Goal: Task Accomplishment & Management: Manage account settings

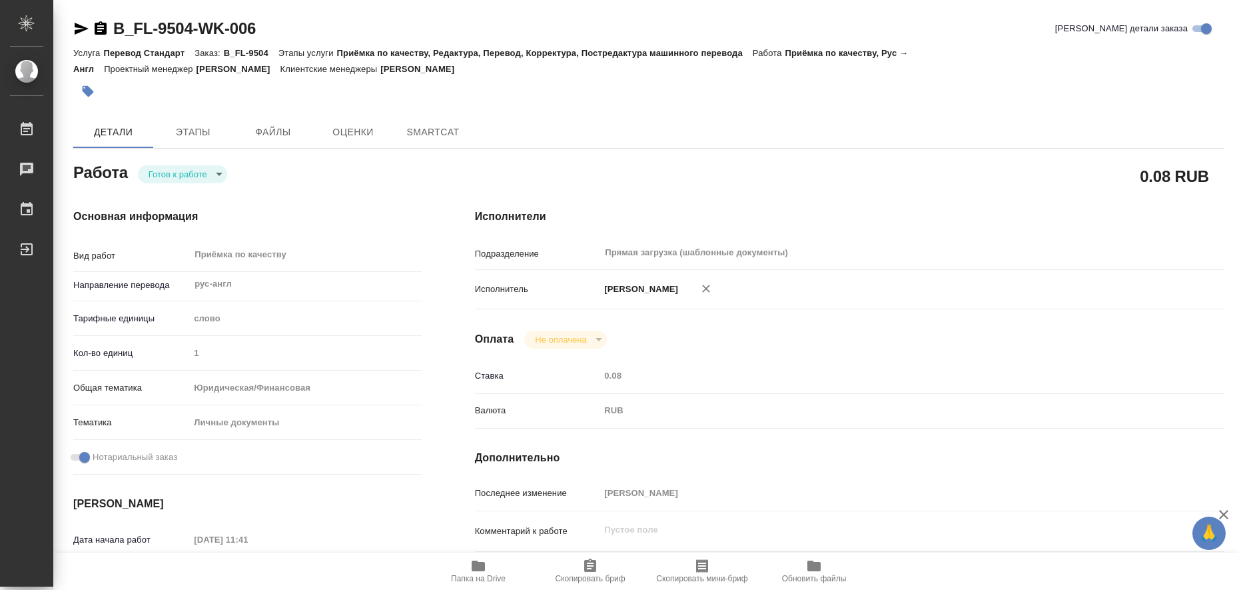
type textarea "x"
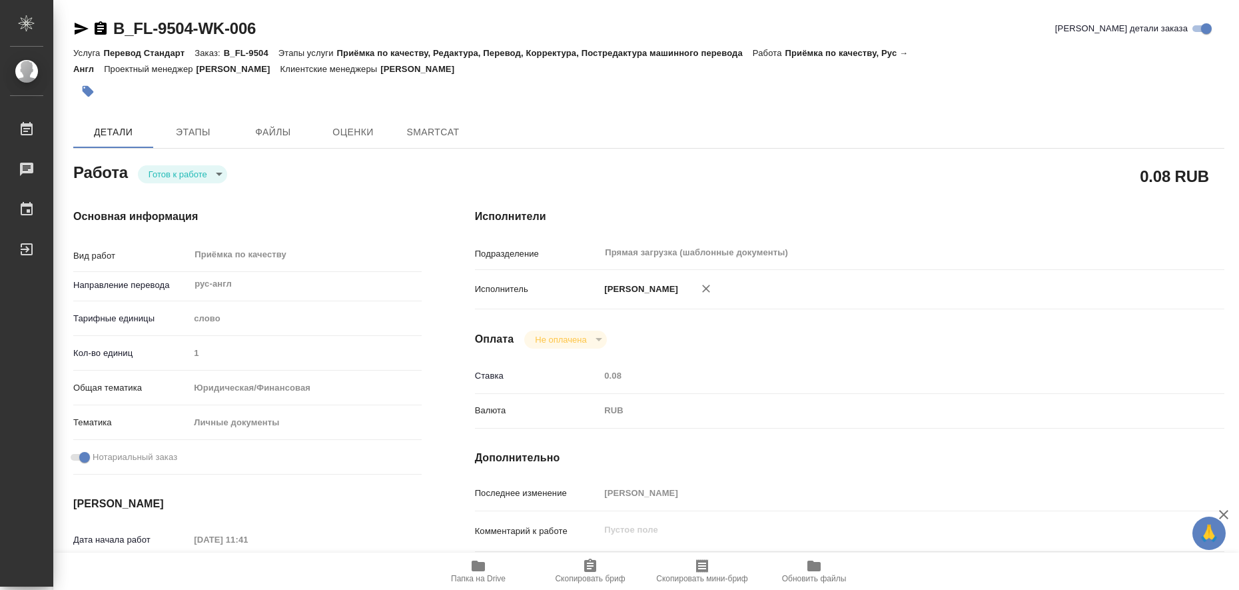
type textarea "x"
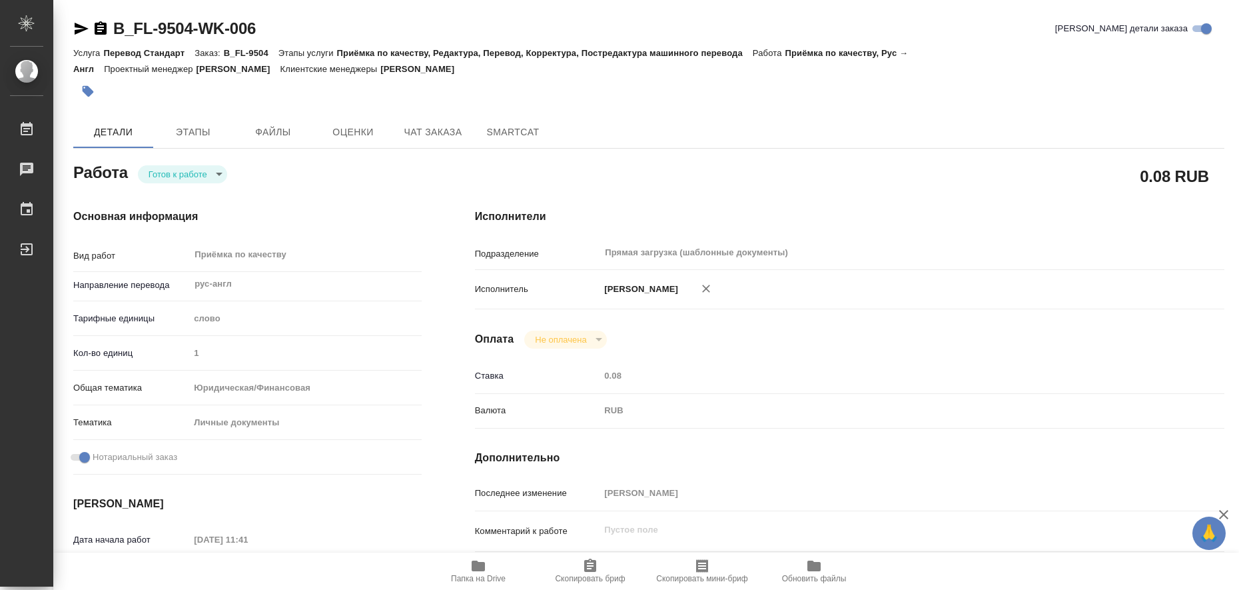
type textarea "x"
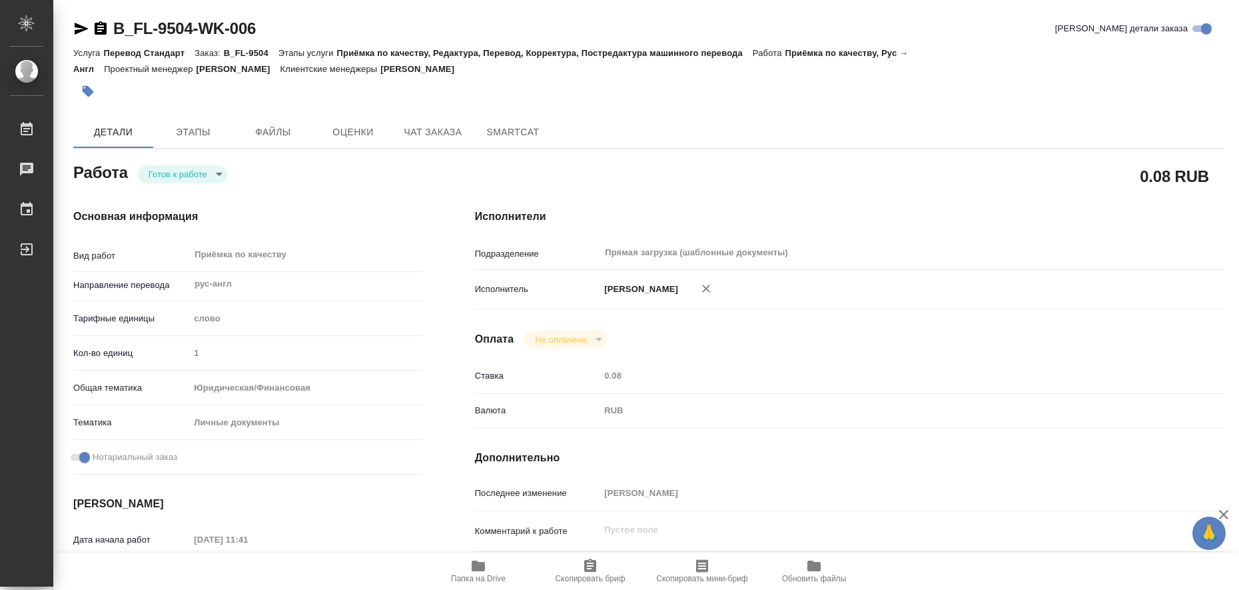
type textarea "x"
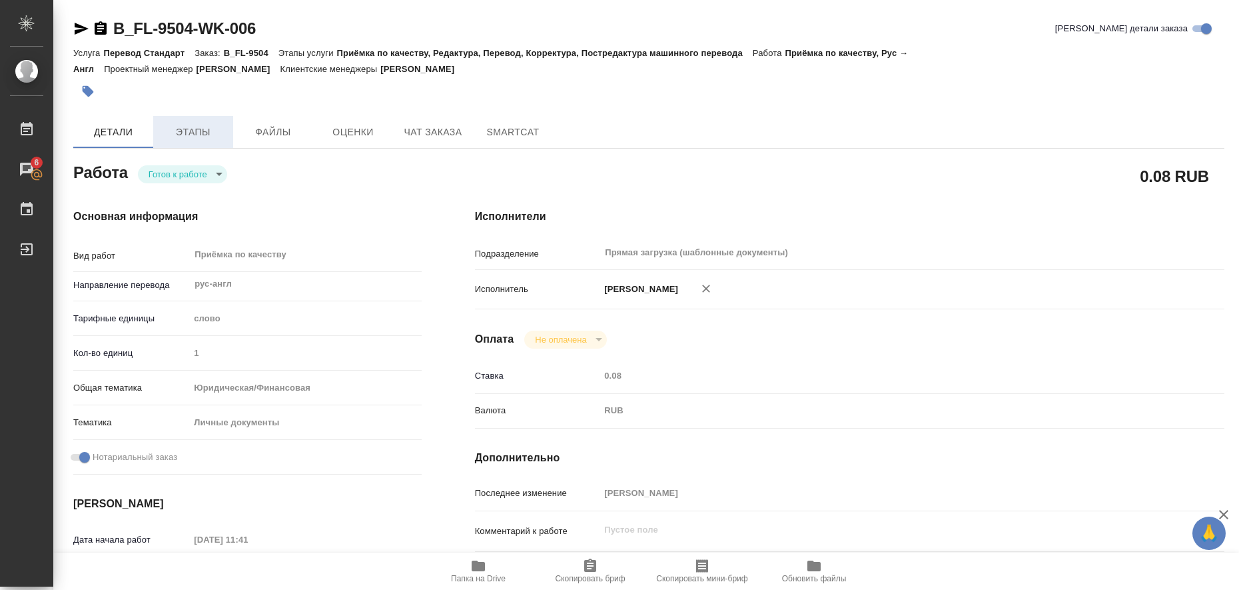
click at [189, 132] on span "Этапы" at bounding box center [193, 132] width 64 height 17
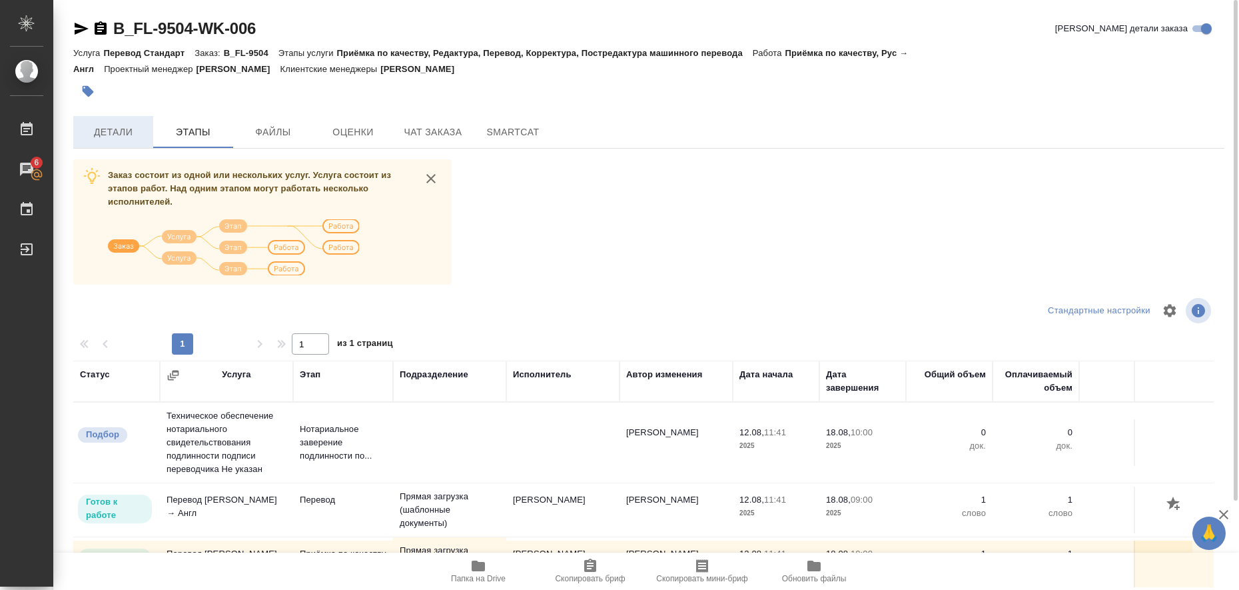
click at [120, 135] on span "Детали" at bounding box center [113, 132] width 64 height 17
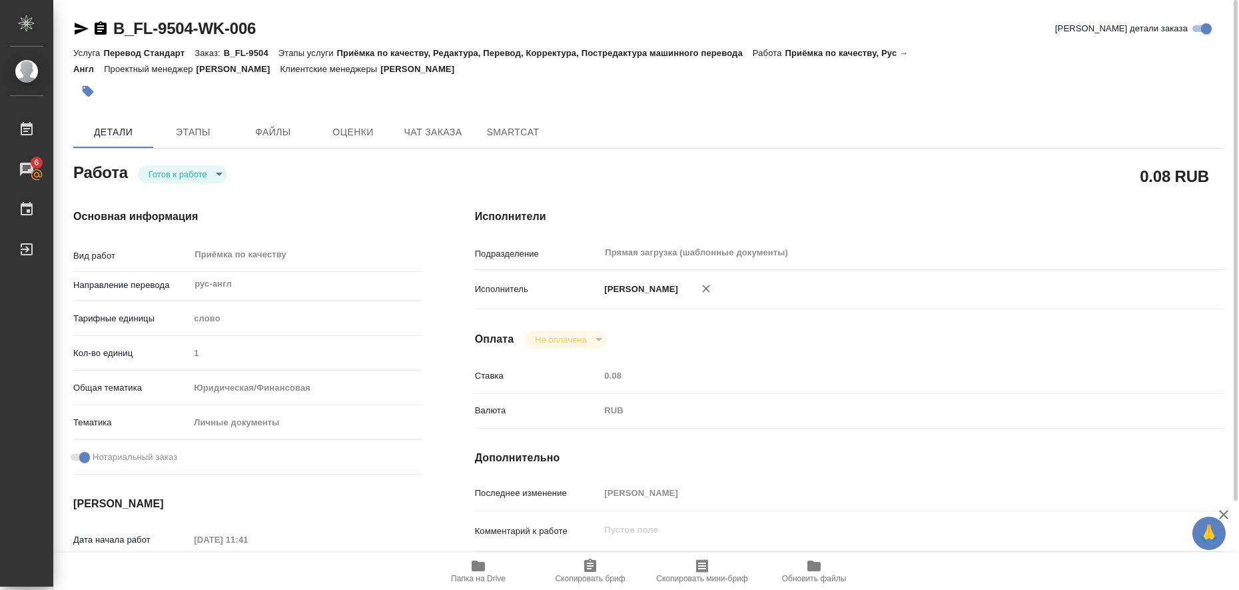
type textarea "x"
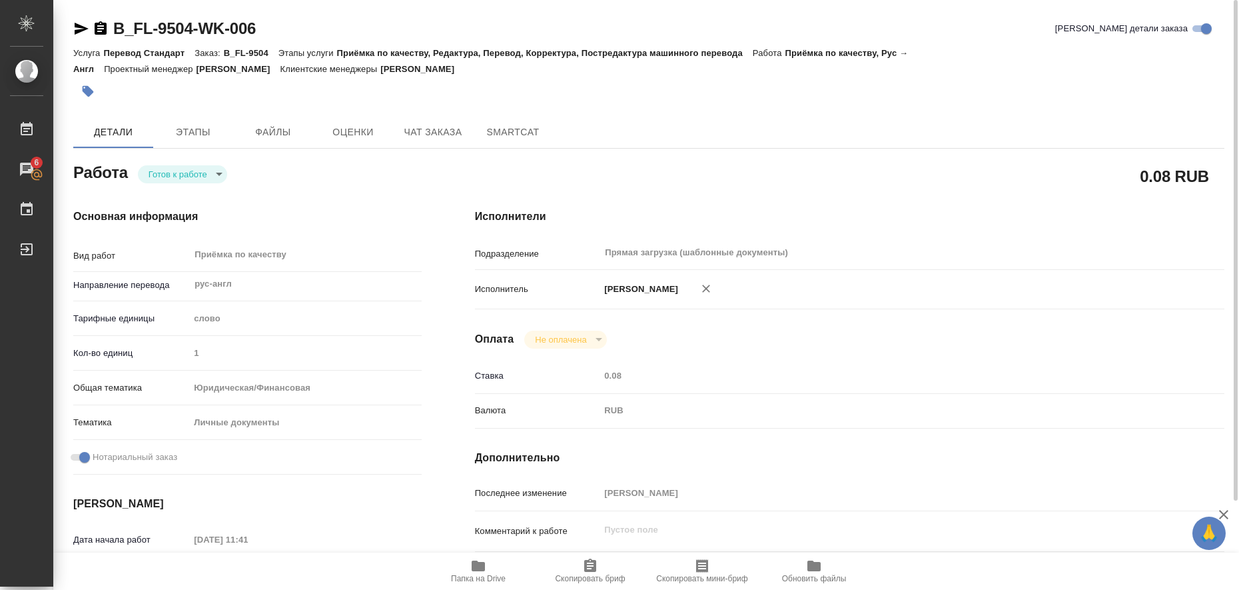
type textarea "x"
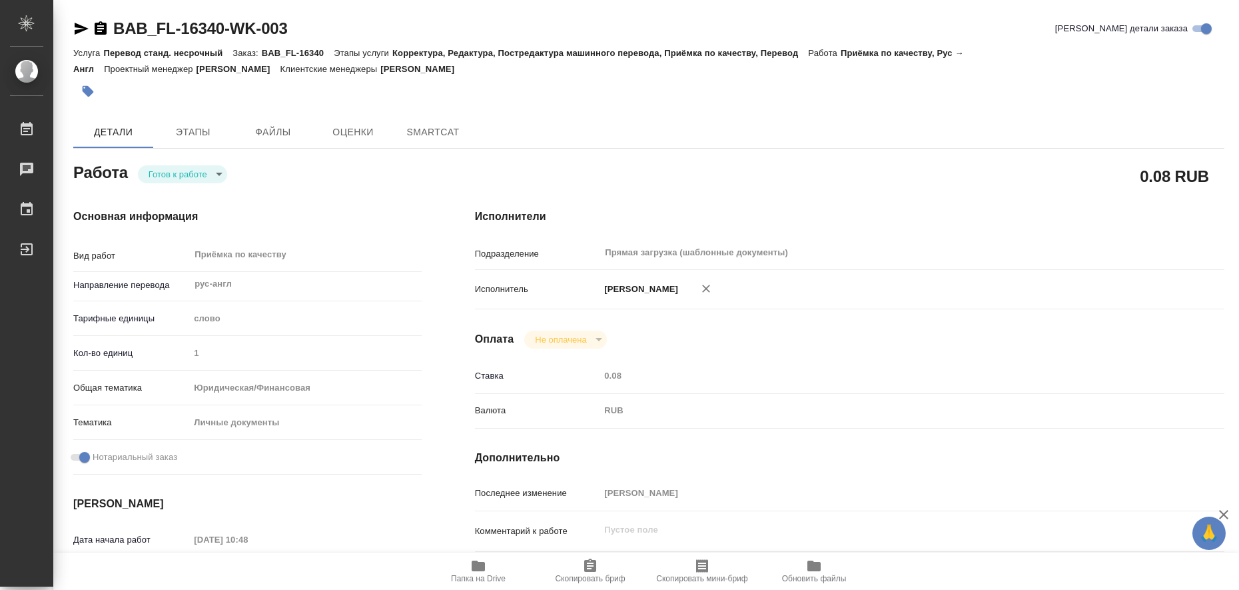
type textarea "x"
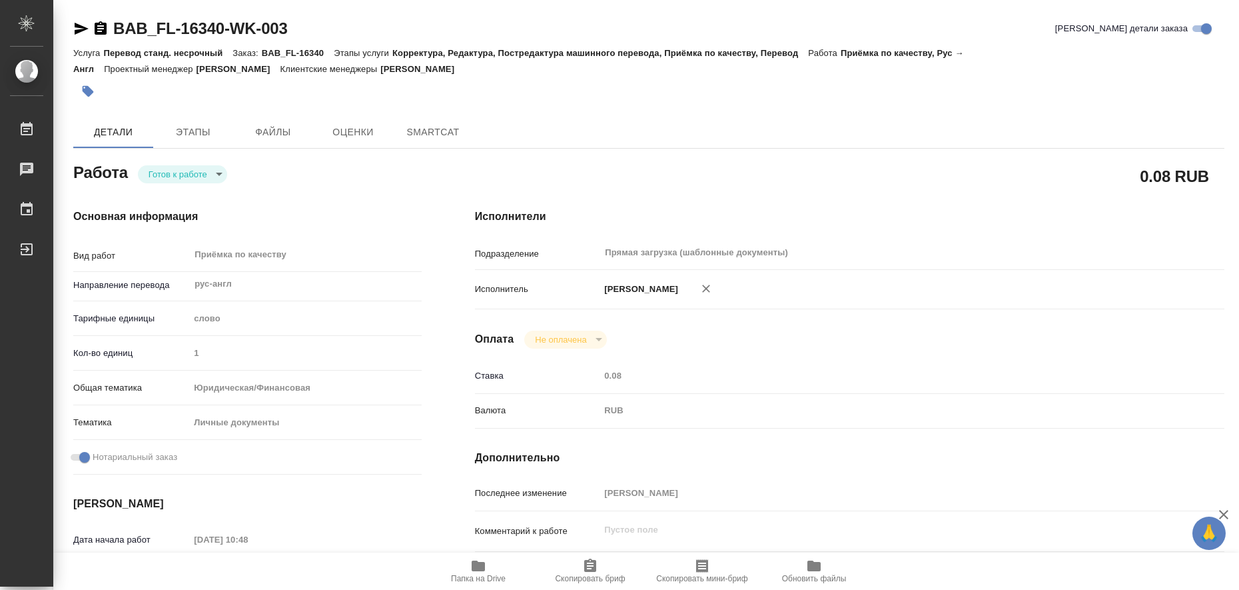
type textarea "x"
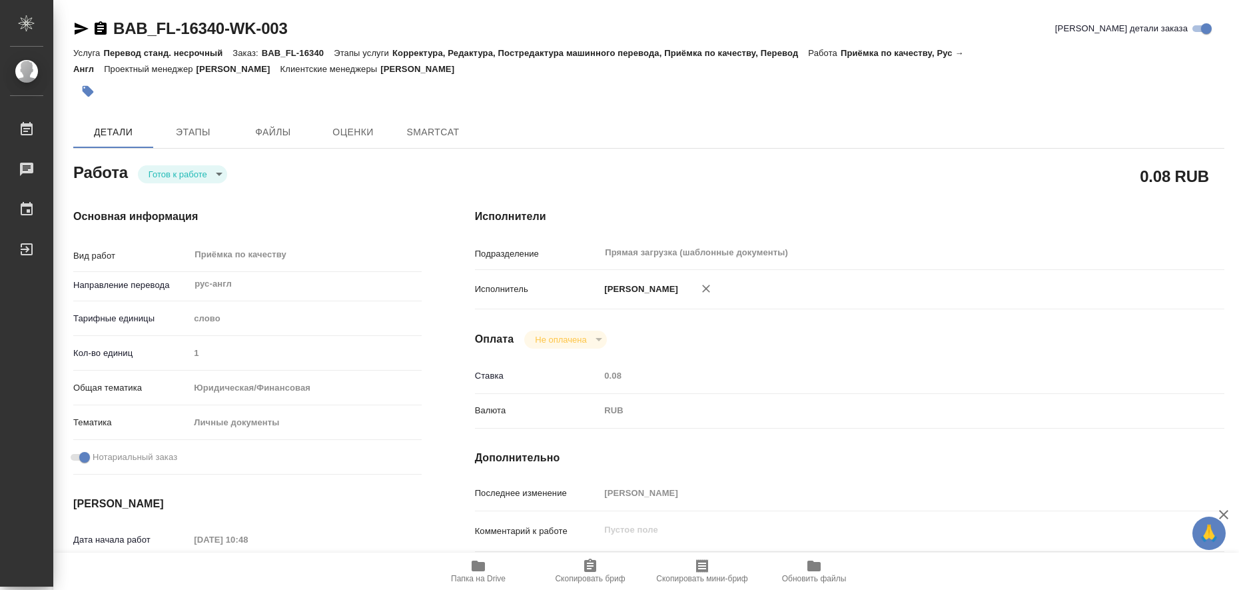
type textarea "x"
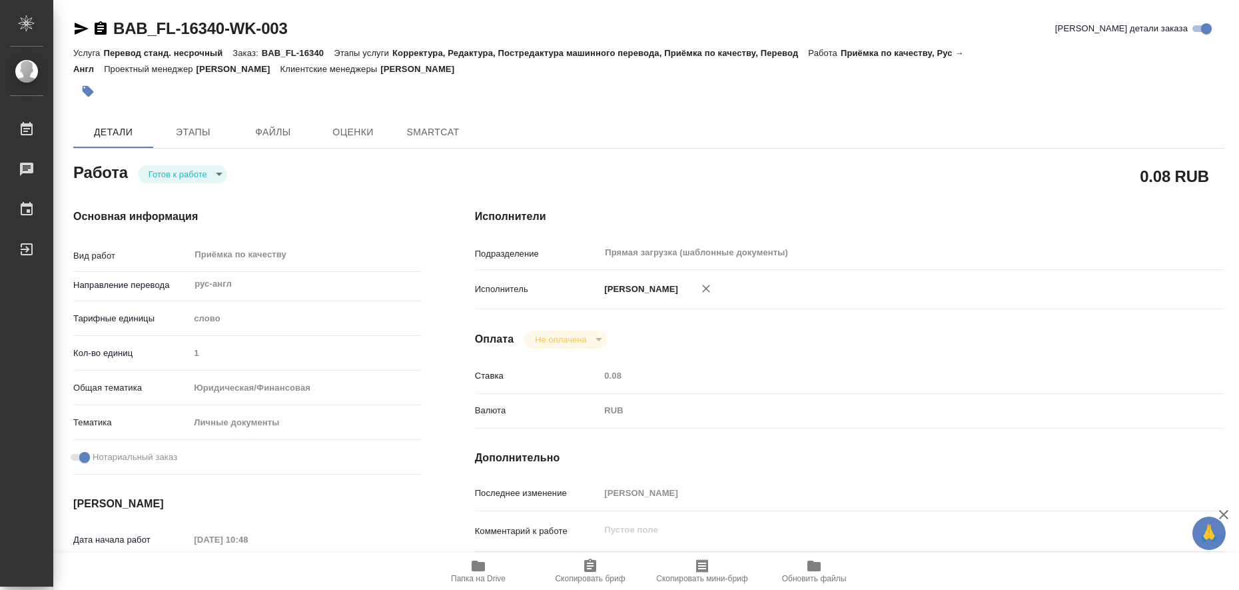
type textarea "x"
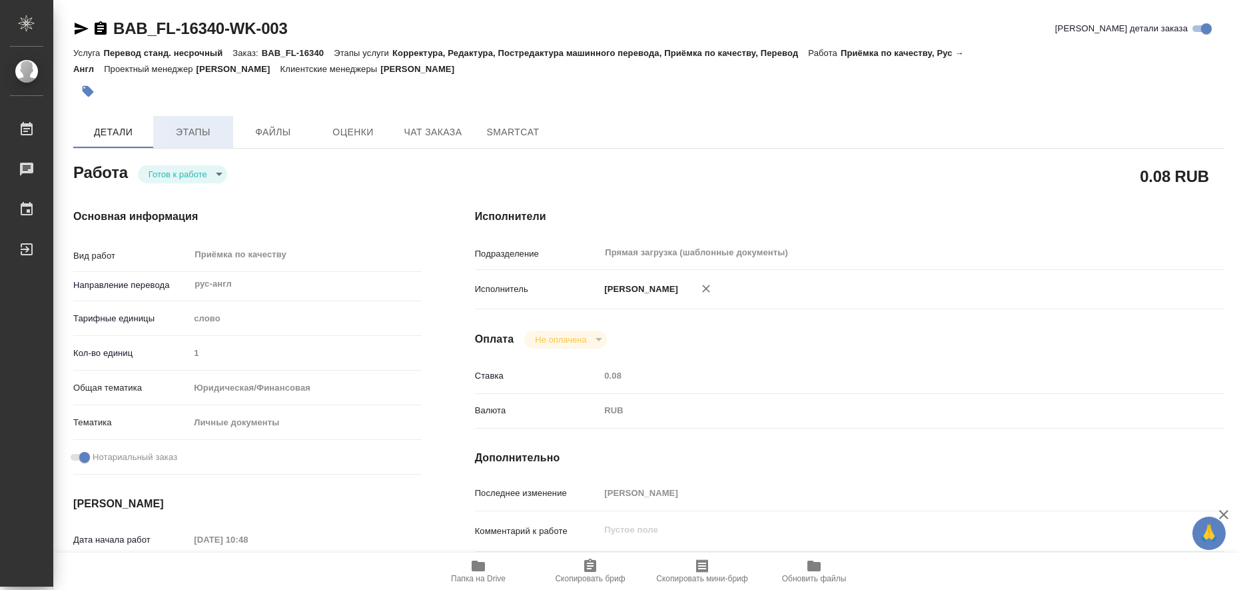
click at [188, 132] on span "Этапы" at bounding box center [193, 132] width 64 height 17
type textarea "x"
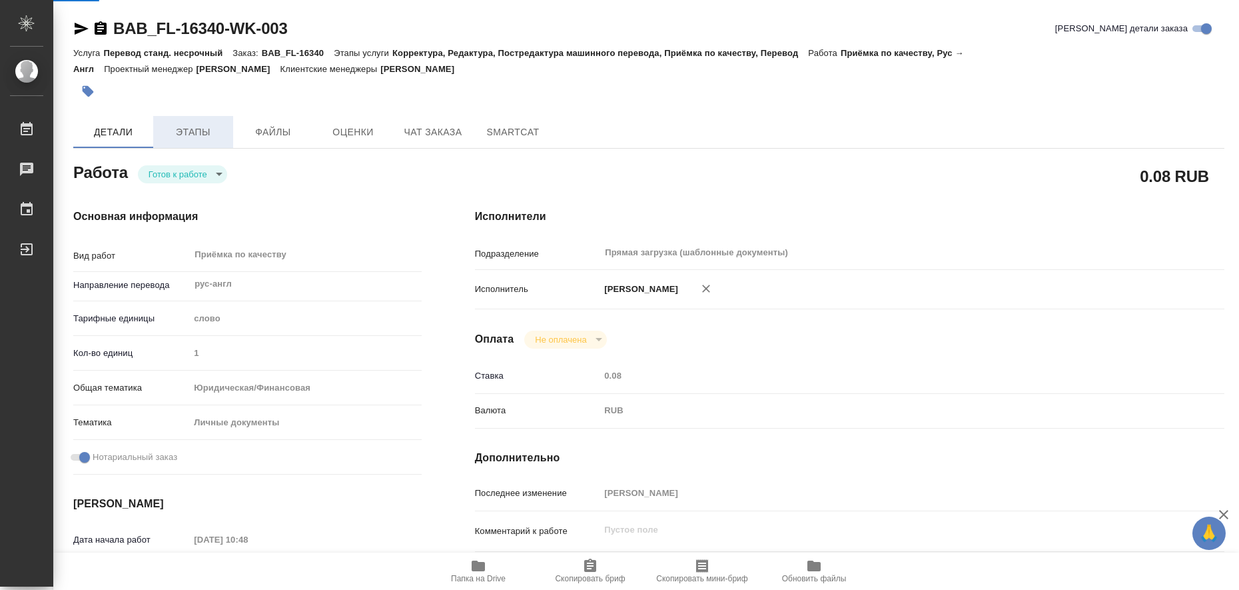
type textarea "x"
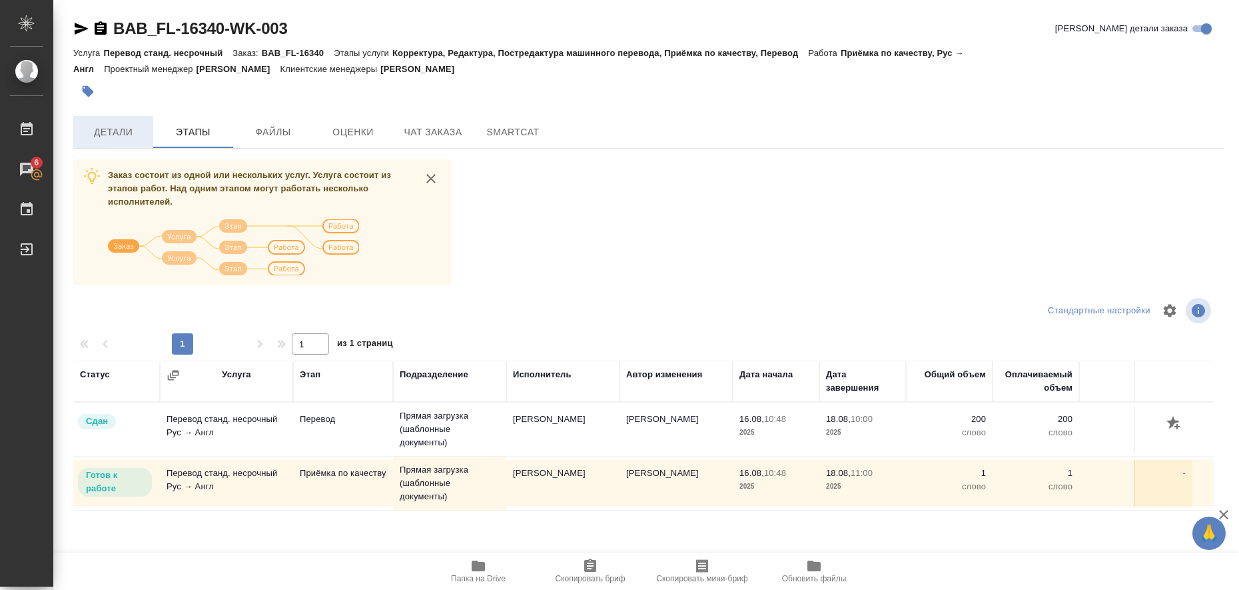
click at [102, 137] on span "Детали" at bounding box center [113, 132] width 64 height 17
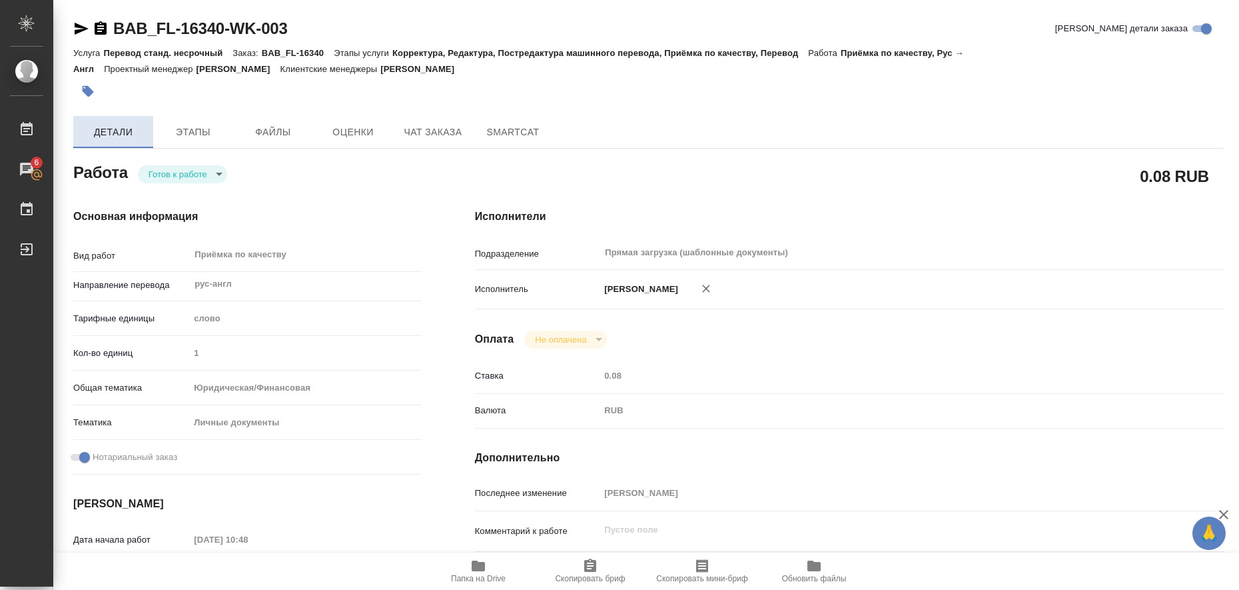
type textarea "x"
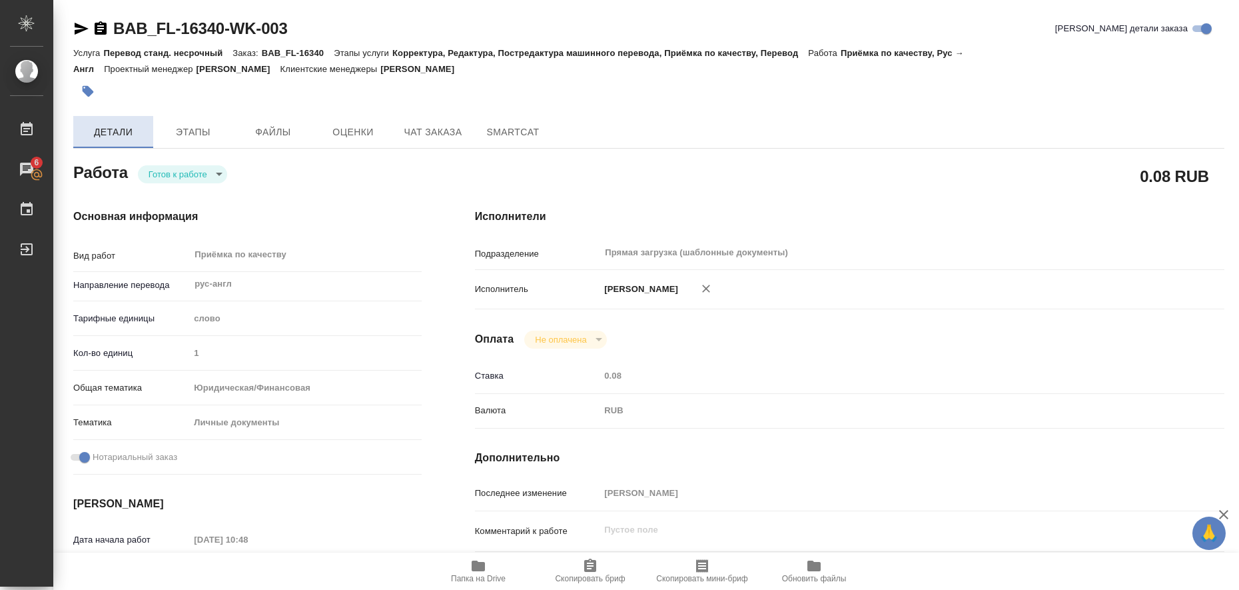
type textarea "x"
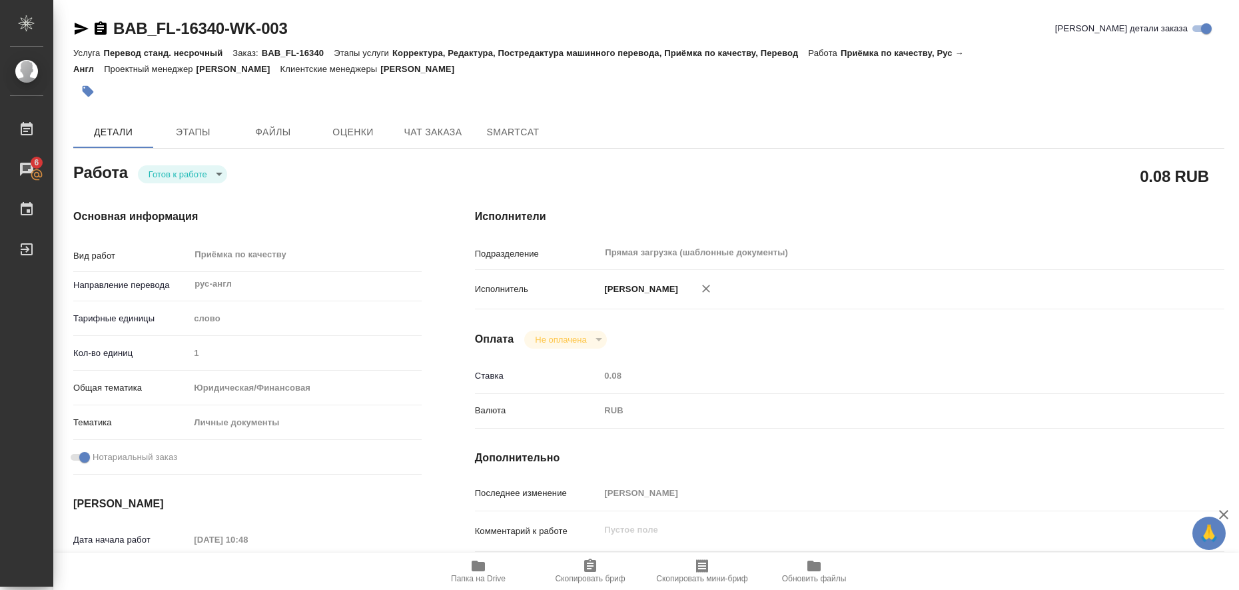
click at [482, 564] on icon "button" at bounding box center [478, 565] width 13 height 11
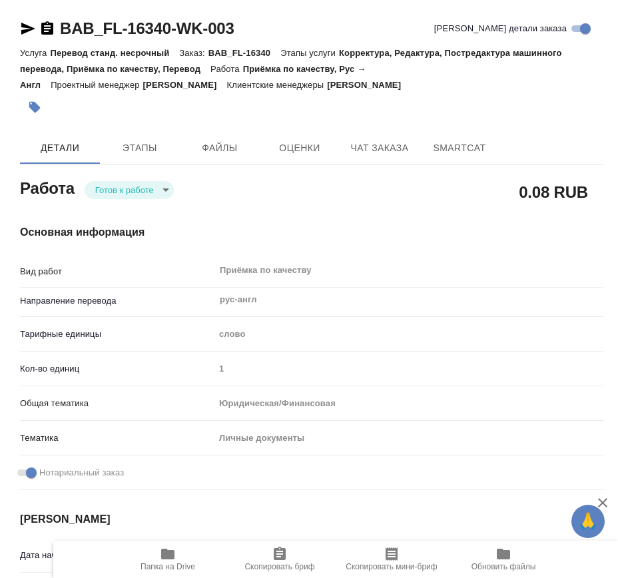
type textarea "x"
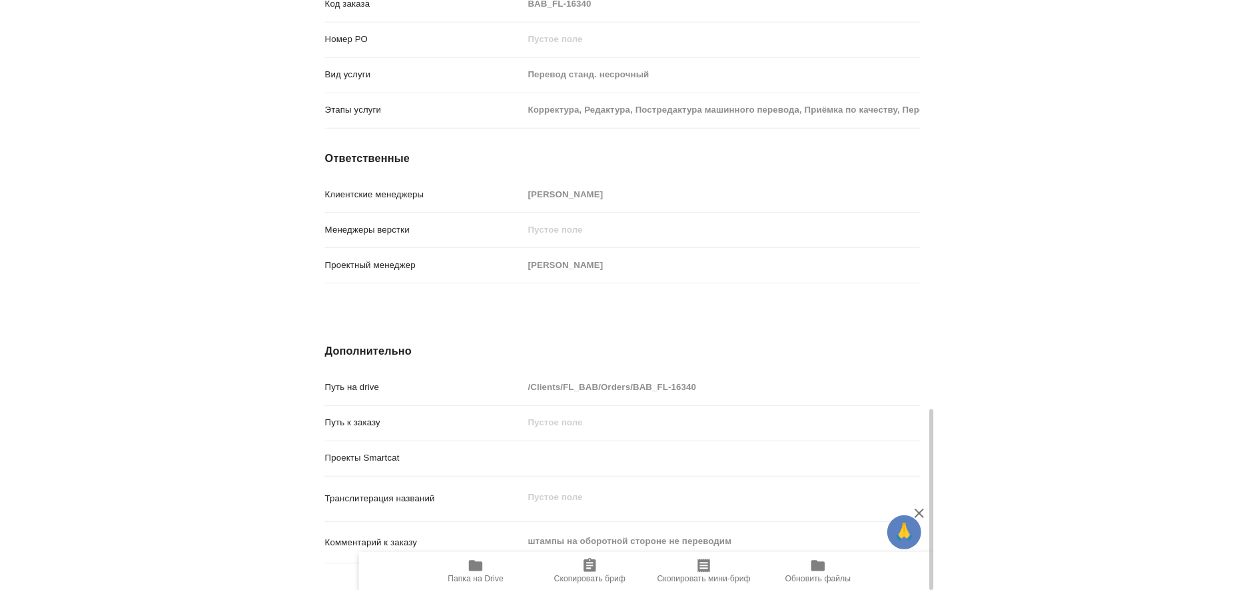
scroll to position [1138, 0]
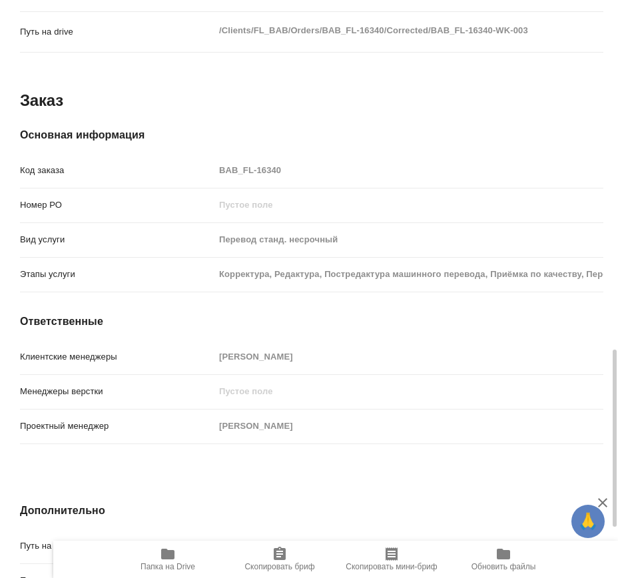
type textarea "x"
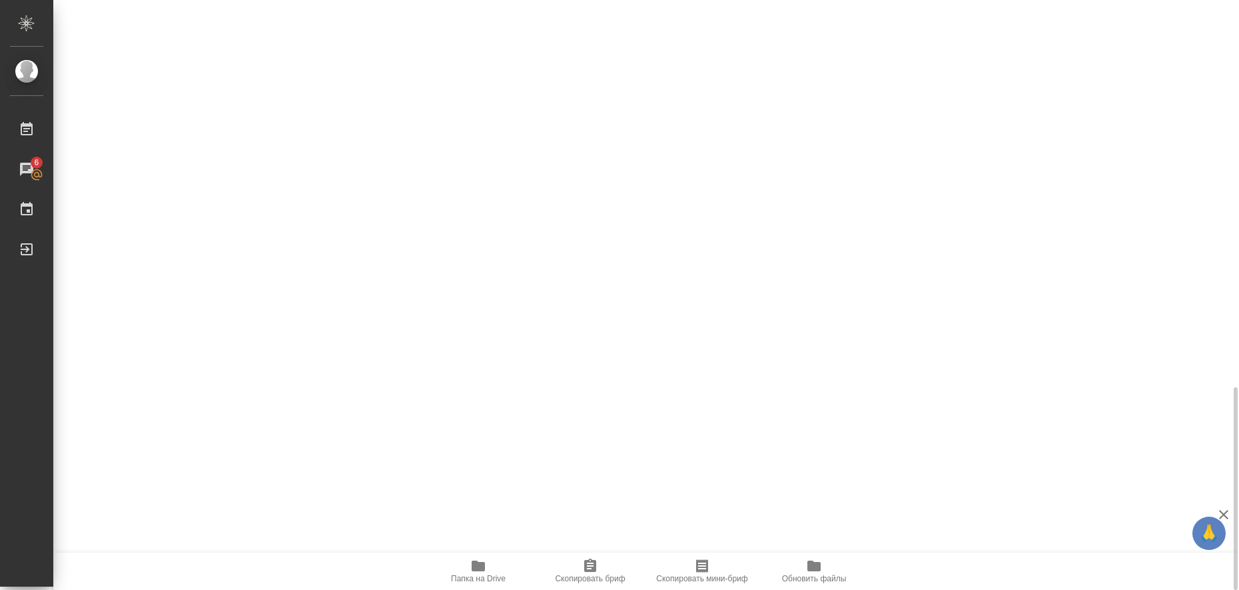
scroll to position [1127, 0]
type textarea "x"
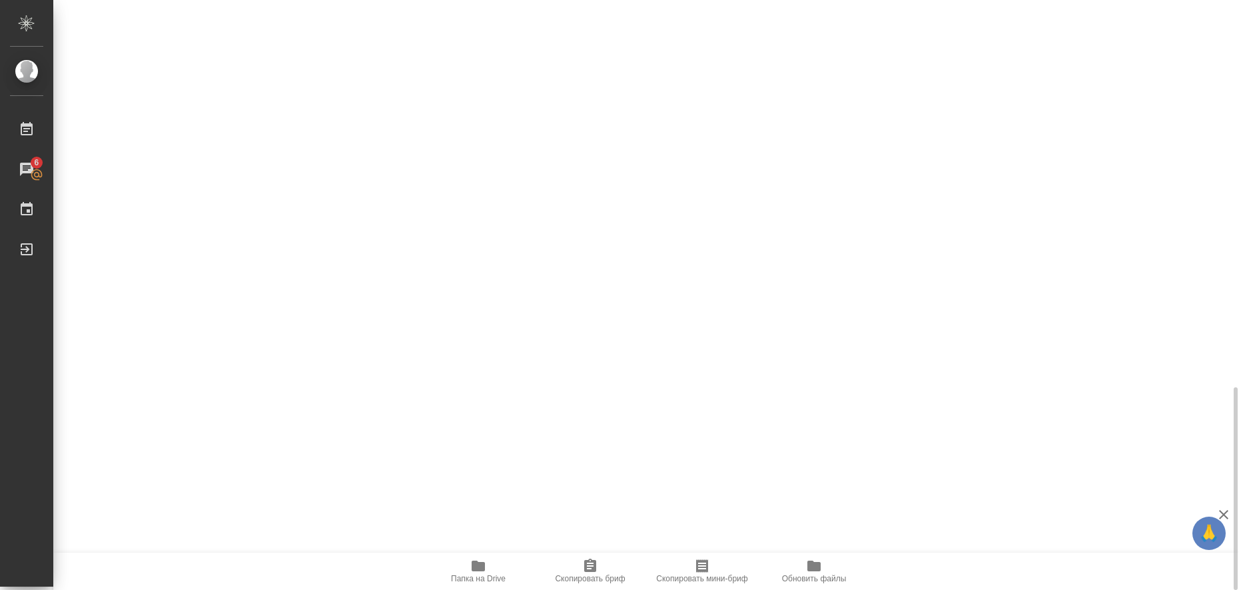
type textarea "x"
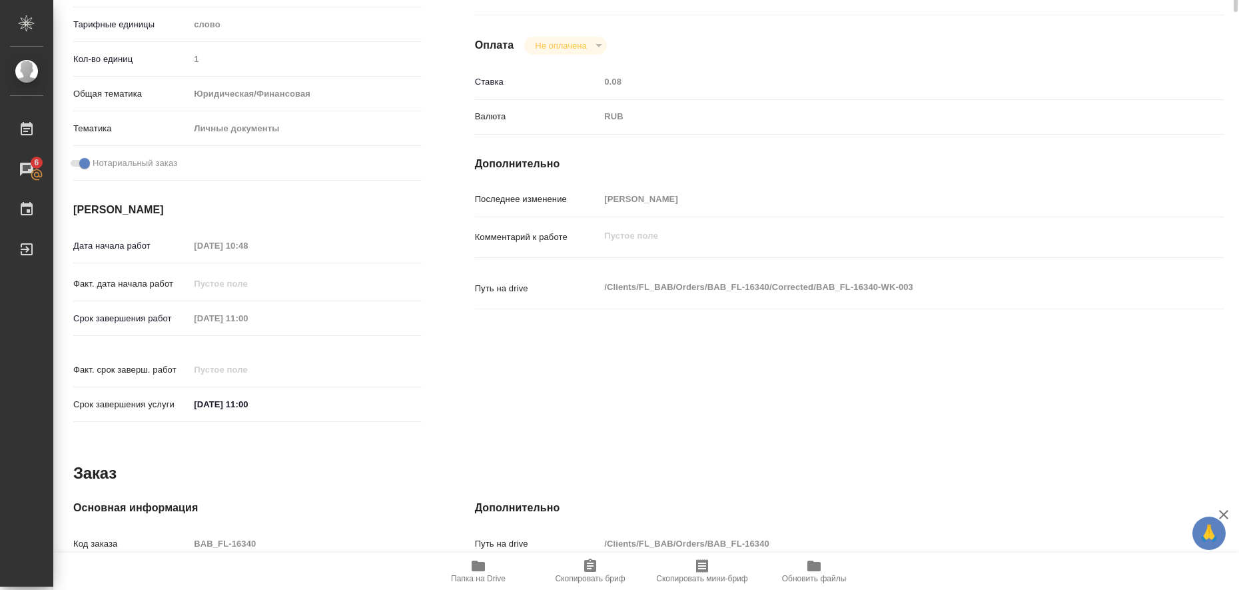
scroll to position [0, 0]
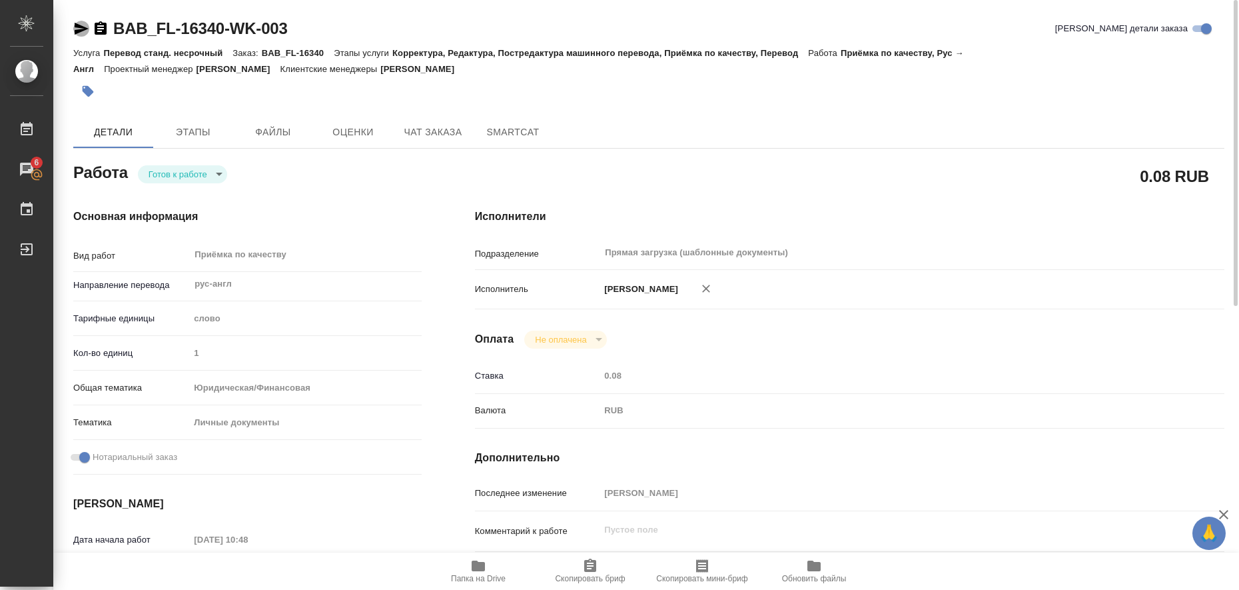
click at [77, 29] on icon "button" at bounding box center [81, 29] width 16 height 16
click at [87, 95] on icon "button" at bounding box center [88, 91] width 11 height 11
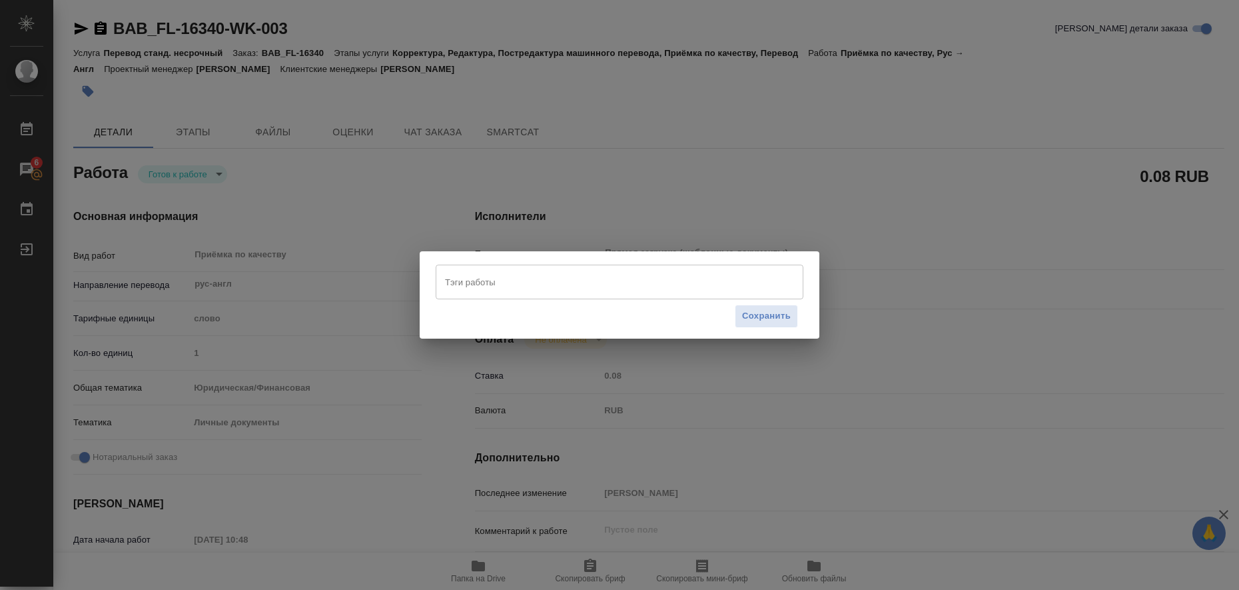
click at [522, 281] on input "Тэги работы" at bounding box center [607, 282] width 331 height 23
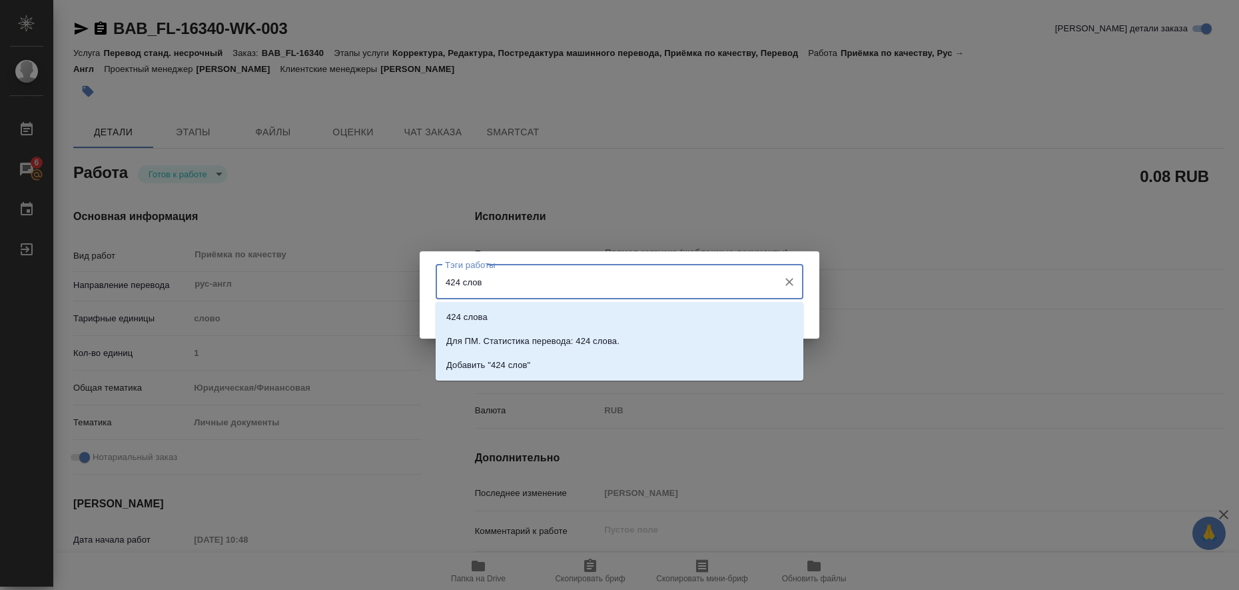
type input "424 слова"
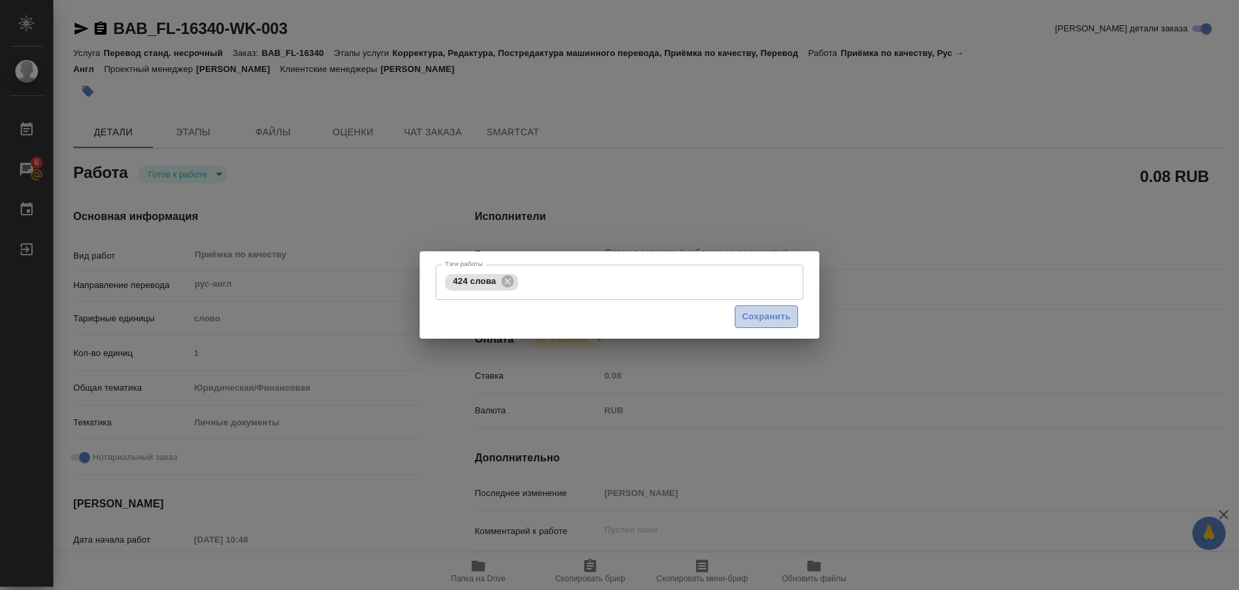
click at [746, 313] on span "Сохранить" at bounding box center [766, 316] width 49 height 15
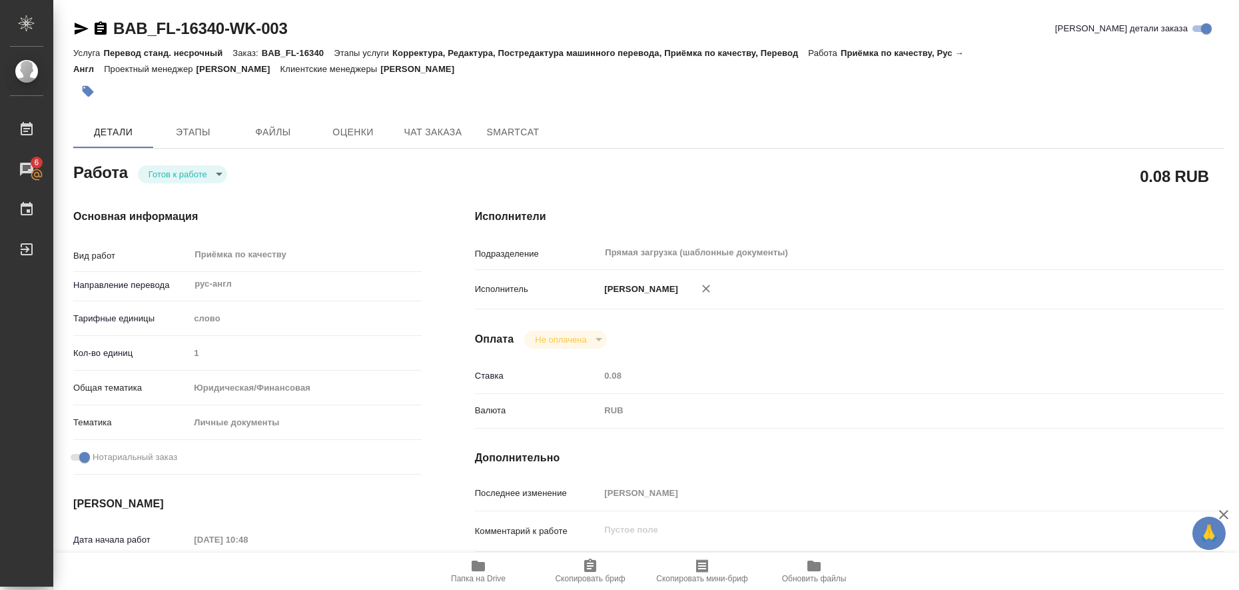
type input "readyForWork"
type textarea "Приёмка по качеству"
type textarea "x"
type input "рус-англ"
type input "5a8b1489cc6b4906c91bfd90"
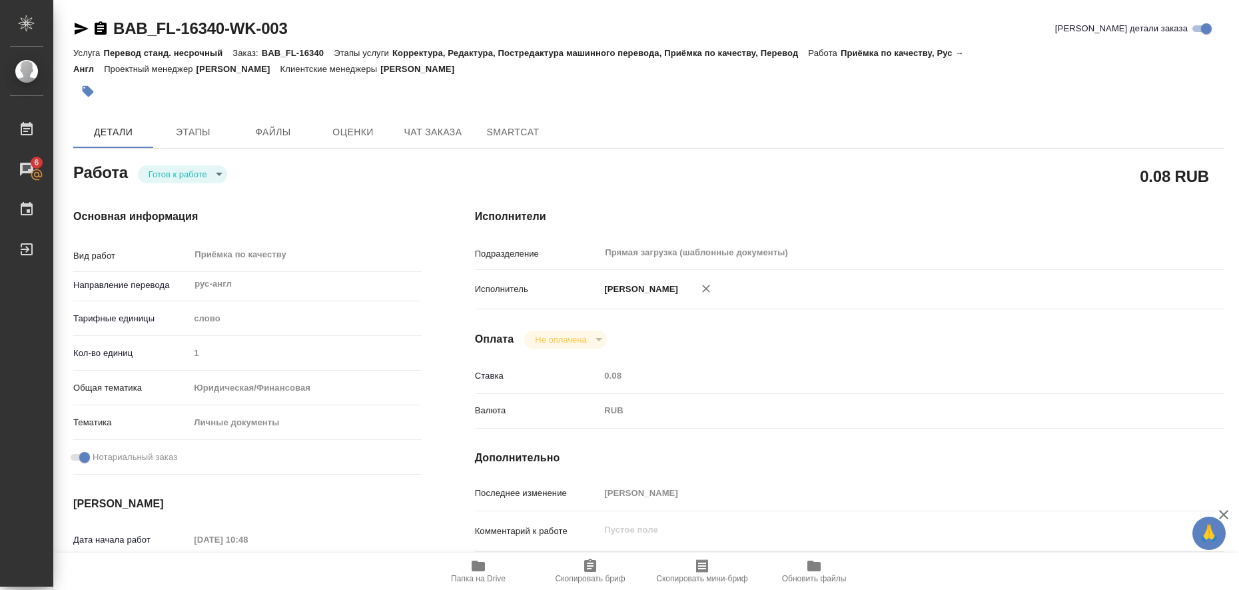
type input "1"
type input "yr-fn"
type input "5a8b8b956a9677013d343cfe"
checkbox input "true"
type input "16.08.2025 10:48"
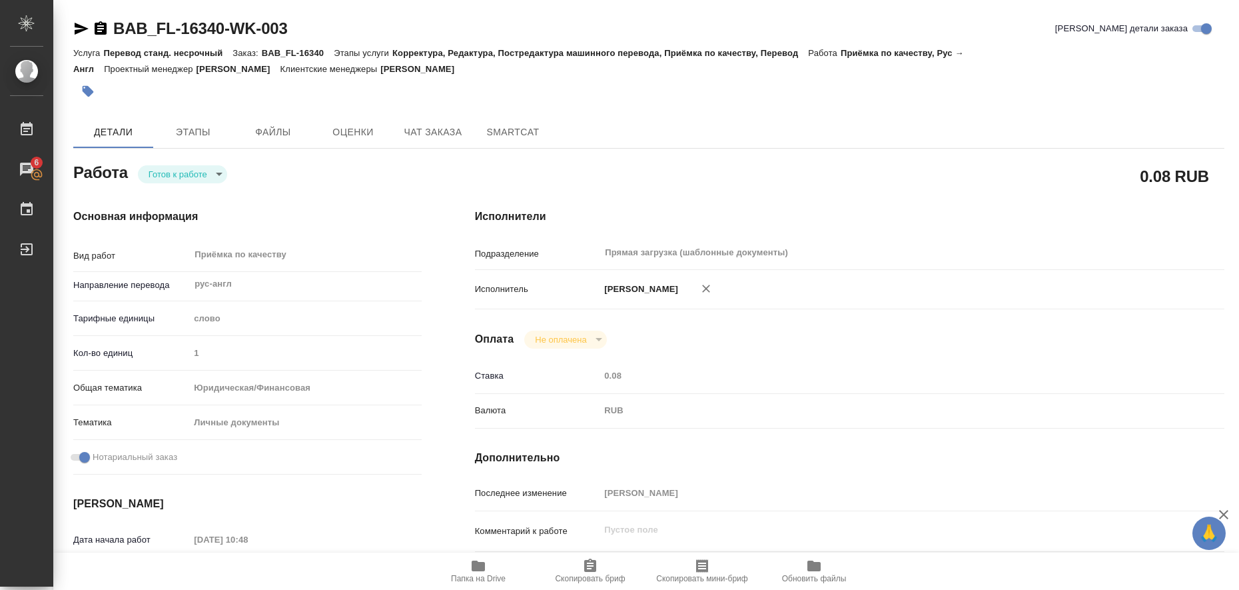
type input "18.08.2025 11:00"
type input "Прямая загрузка (шаблонные документы)"
type input "notPayed"
type input "0.08"
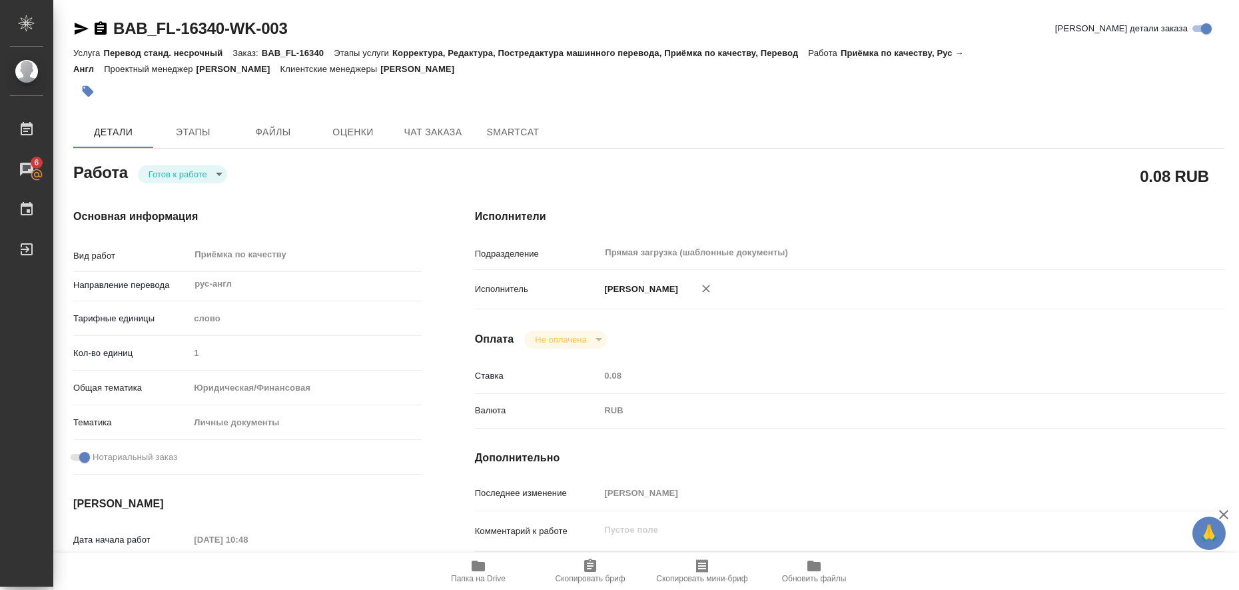
type input "RUB"
type input "[PERSON_NAME]"
type textarea "x"
type textarea "/Clients/FL_BAB/Orders/BAB_FL-16340/Corrected/BAB_FL-16340-WK-003"
type textarea "x"
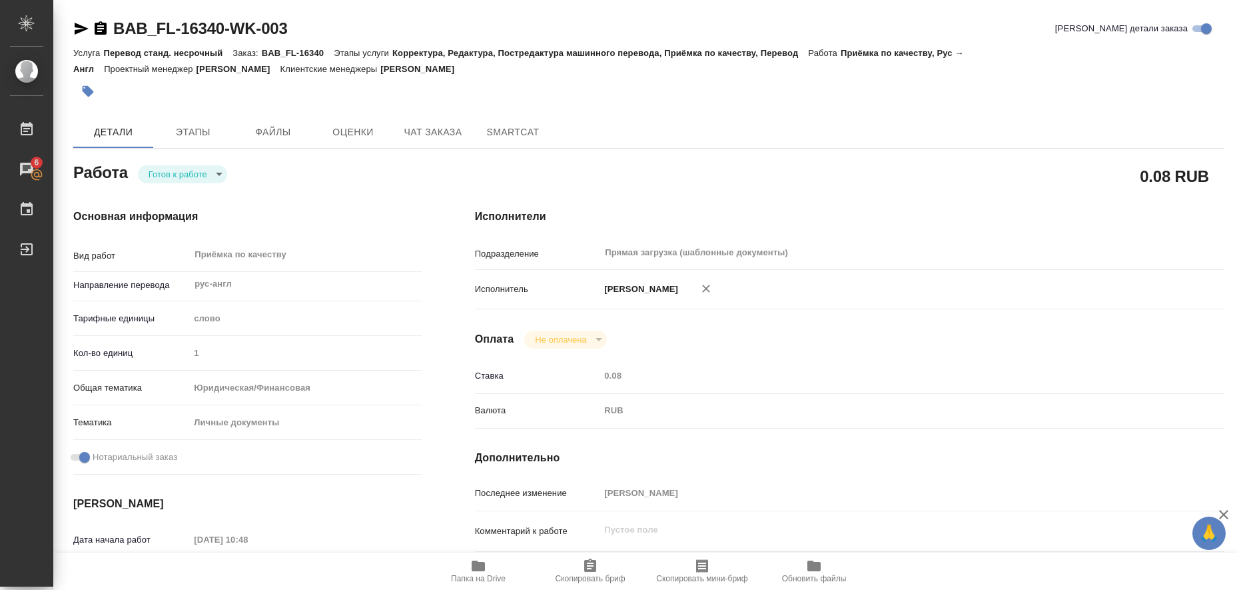
type input "BAB_FL-16340"
type input "Перевод станд. несрочный"
type input "Корректура, Редактура, Постредактура машинного перевода, Приёмка по качеству, П…"
type input "Ильина Екатерина"
type input "/Clients/FL_BAB/Orders/BAB_FL-16340"
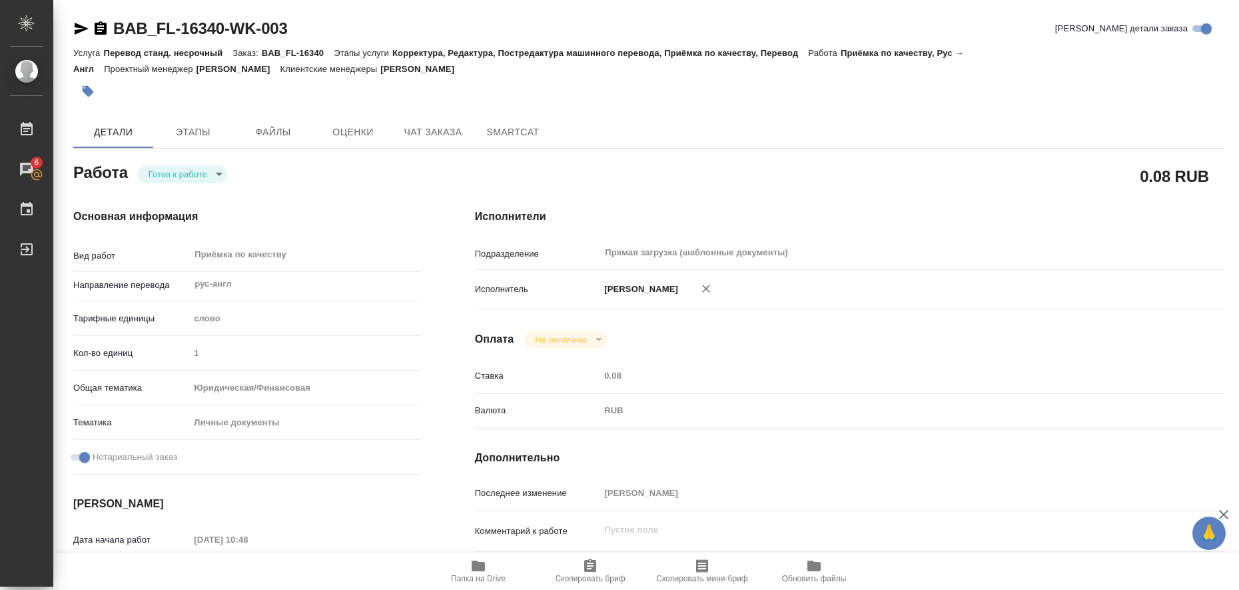
type textarea "x"
type textarea "штампы на оборотной стороне не переводим"
type textarea "x"
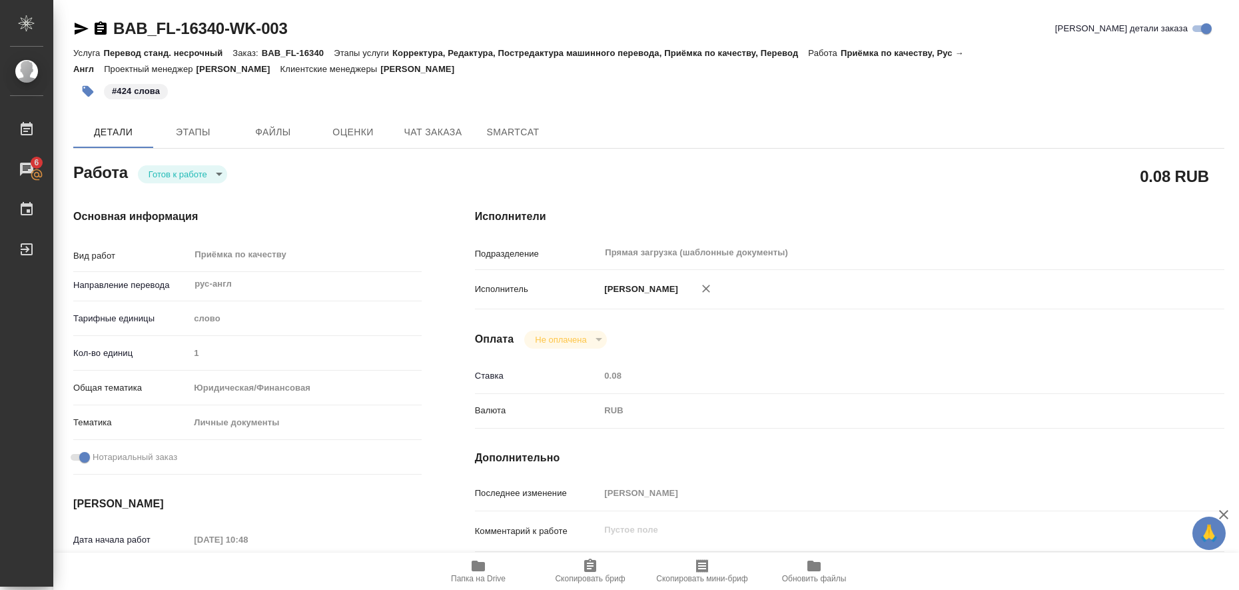
type textarea "x"
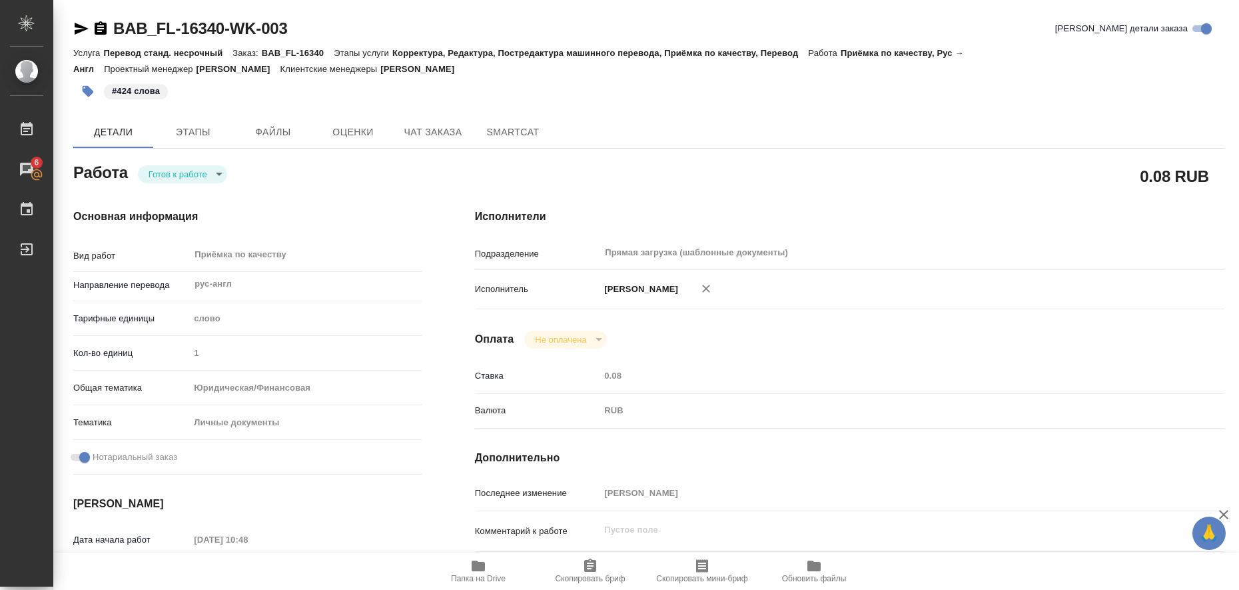
type textarea "x"
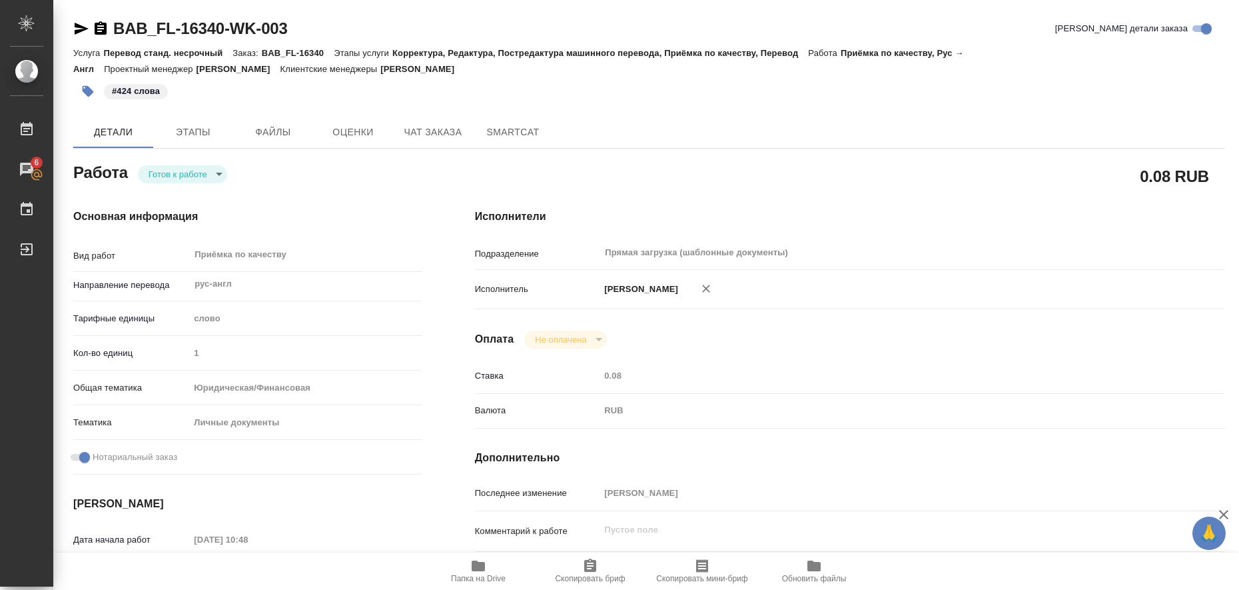
type textarea "x"
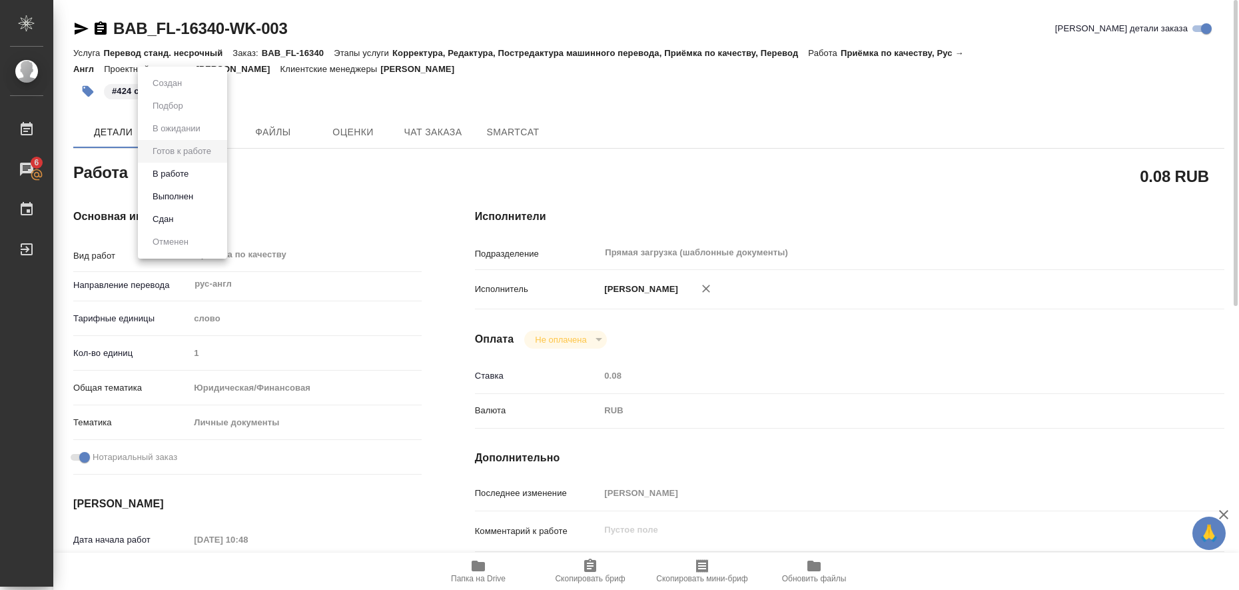
click at [213, 172] on body "🙏 .cls-1 fill:#fff; AWATERA Liubitskaia Olga Работы 6 Чаты График Выйти BAB_FL-…" at bounding box center [619, 295] width 1239 height 590
click at [211, 195] on li "Выполнен" at bounding box center [182, 196] width 89 height 23
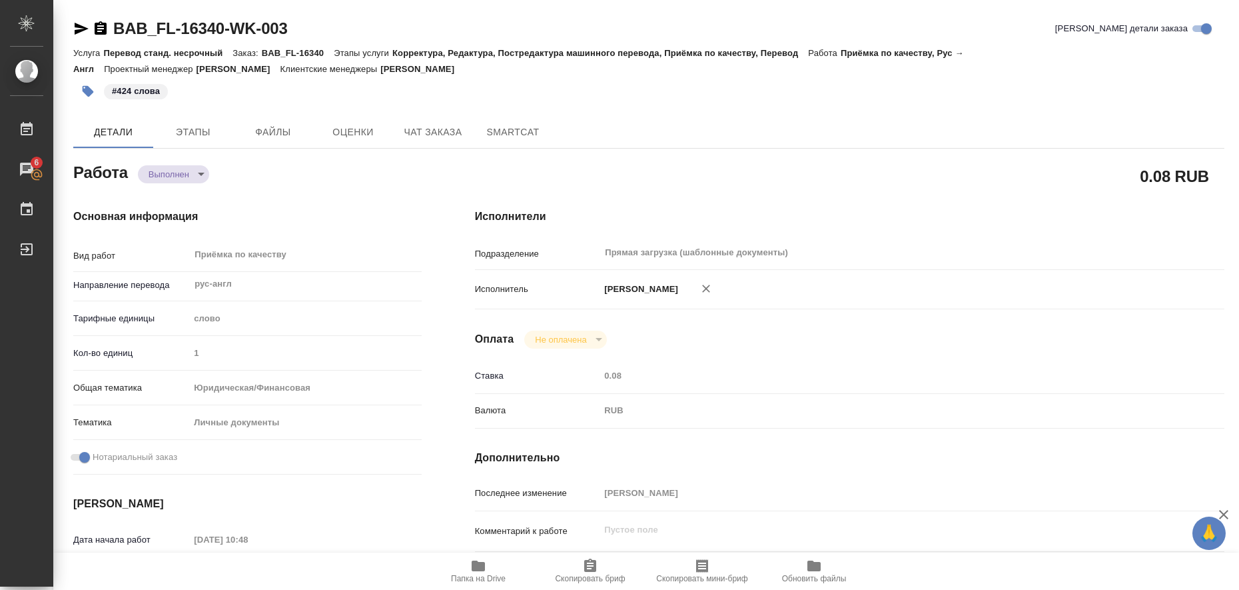
type textarea "x"
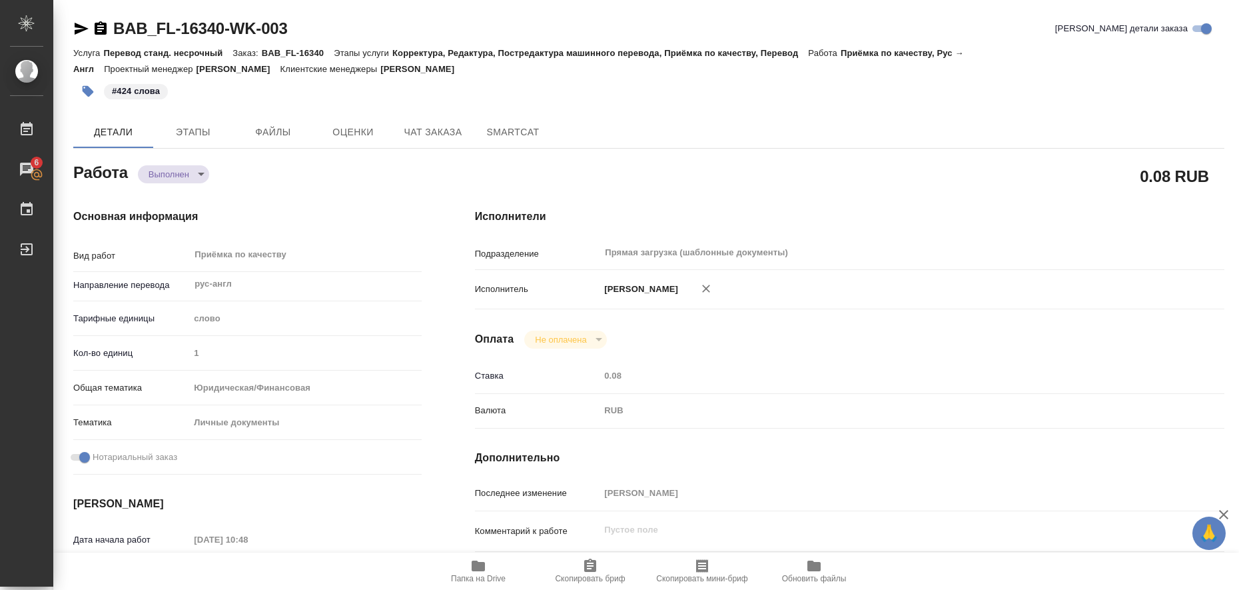
type textarea "x"
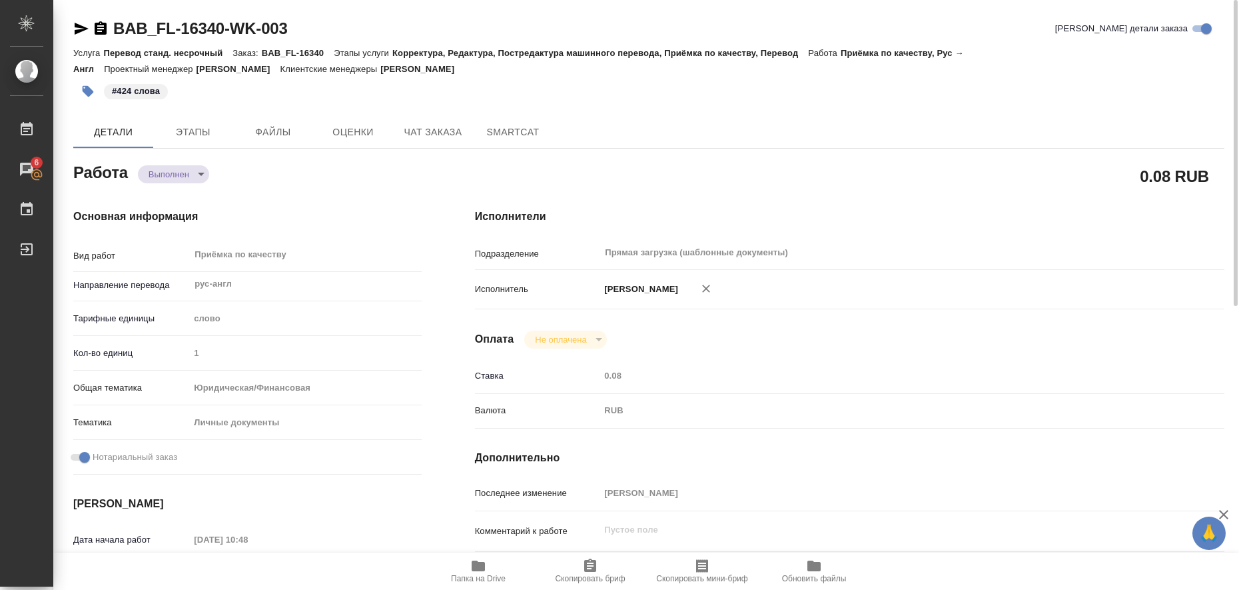
type textarea "x"
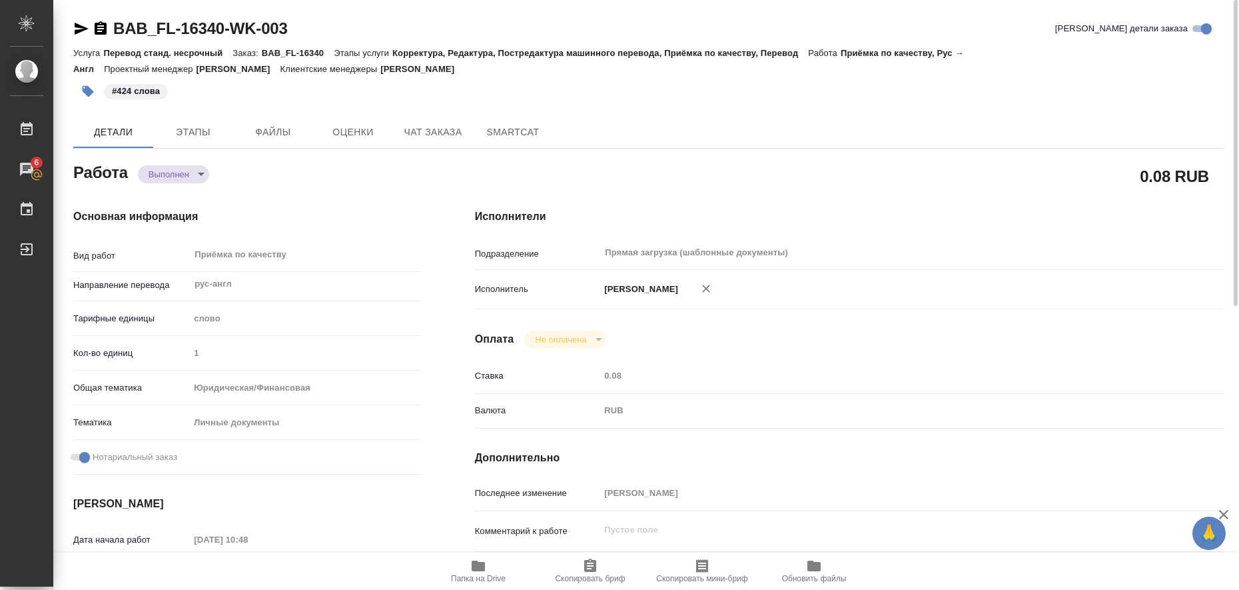
type textarea "x"
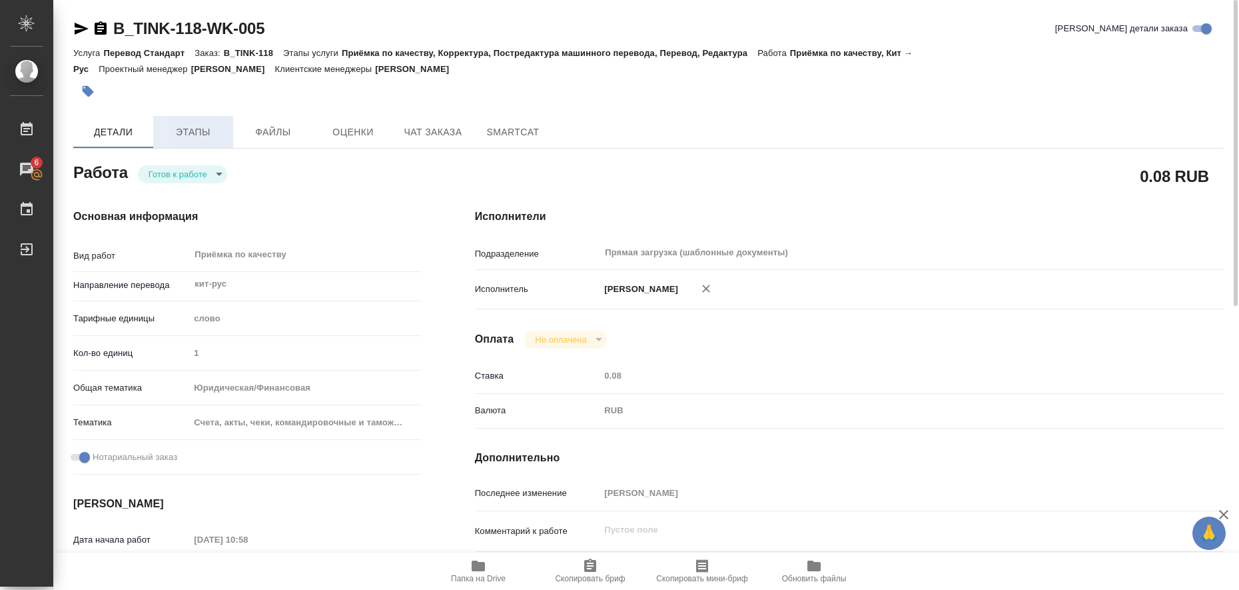
click at [194, 133] on span "Этапы" at bounding box center [193, 132] width 64 height 17
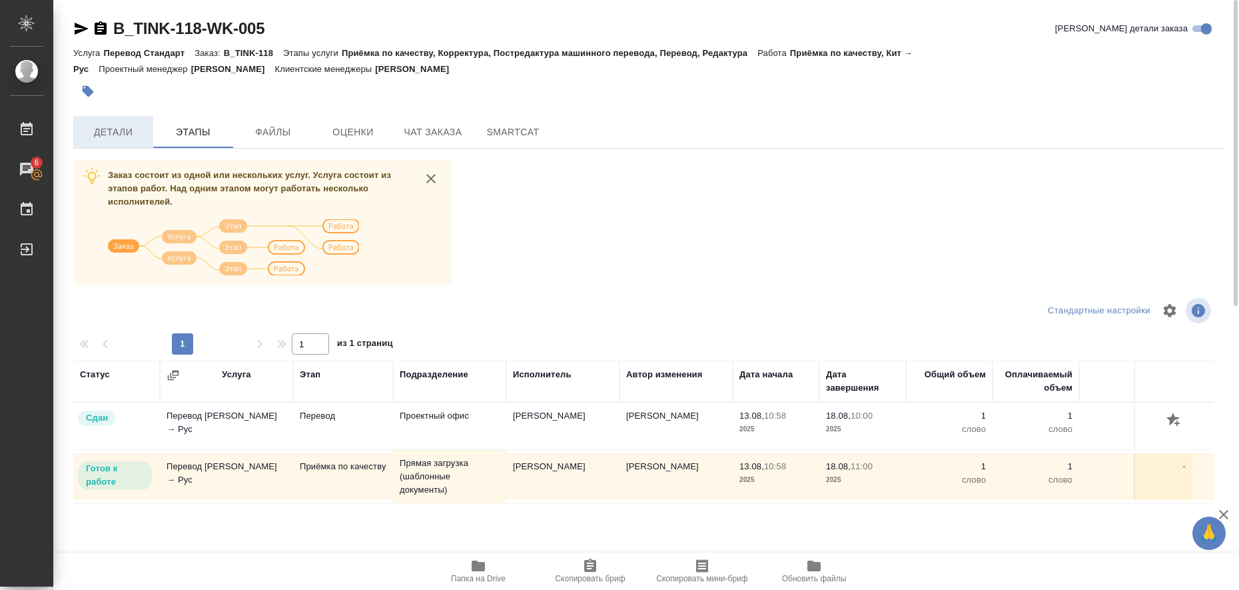
click at [113, 135] on span "Детали" at bounding box center [113, 132] width 64 height 17
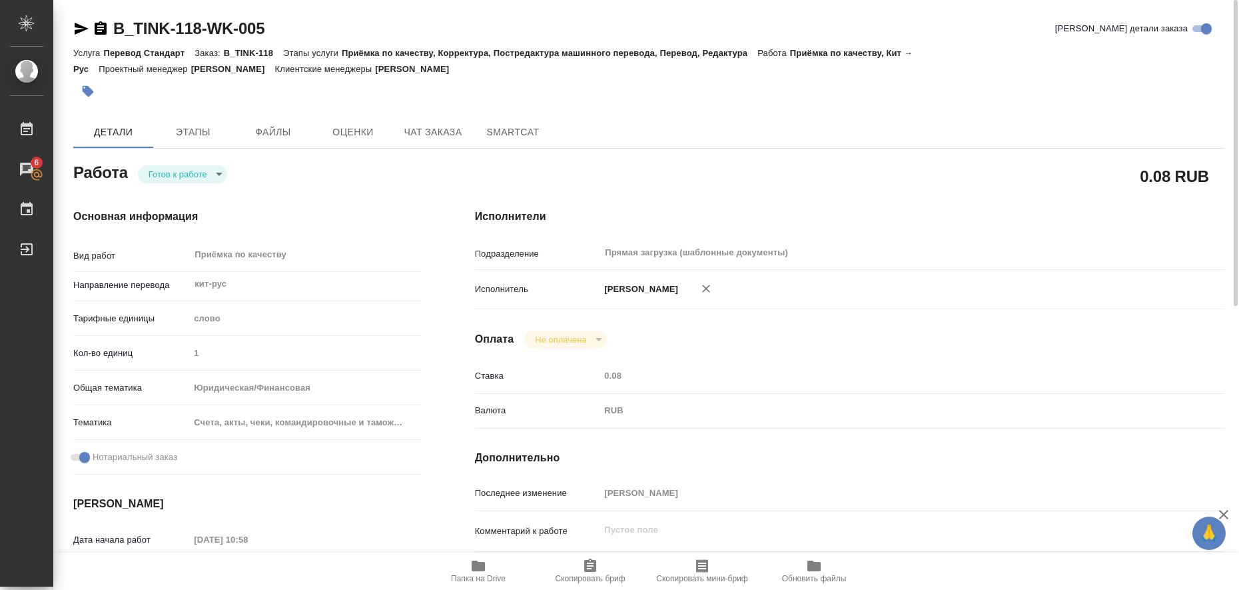
type textarea "x"
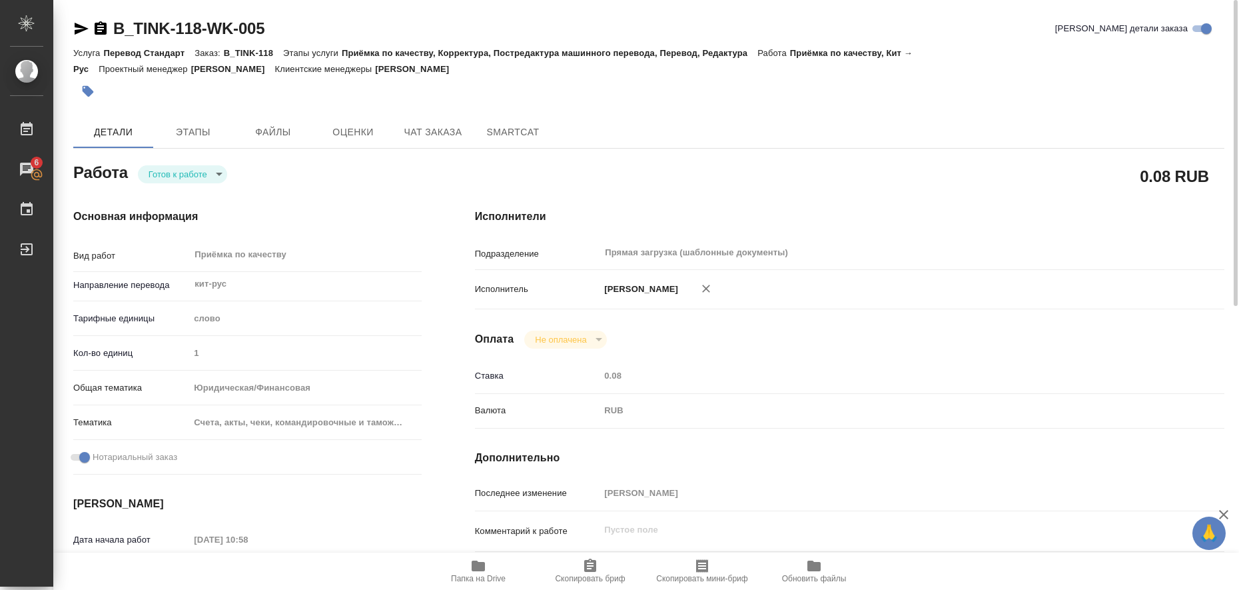
type textarea "x"
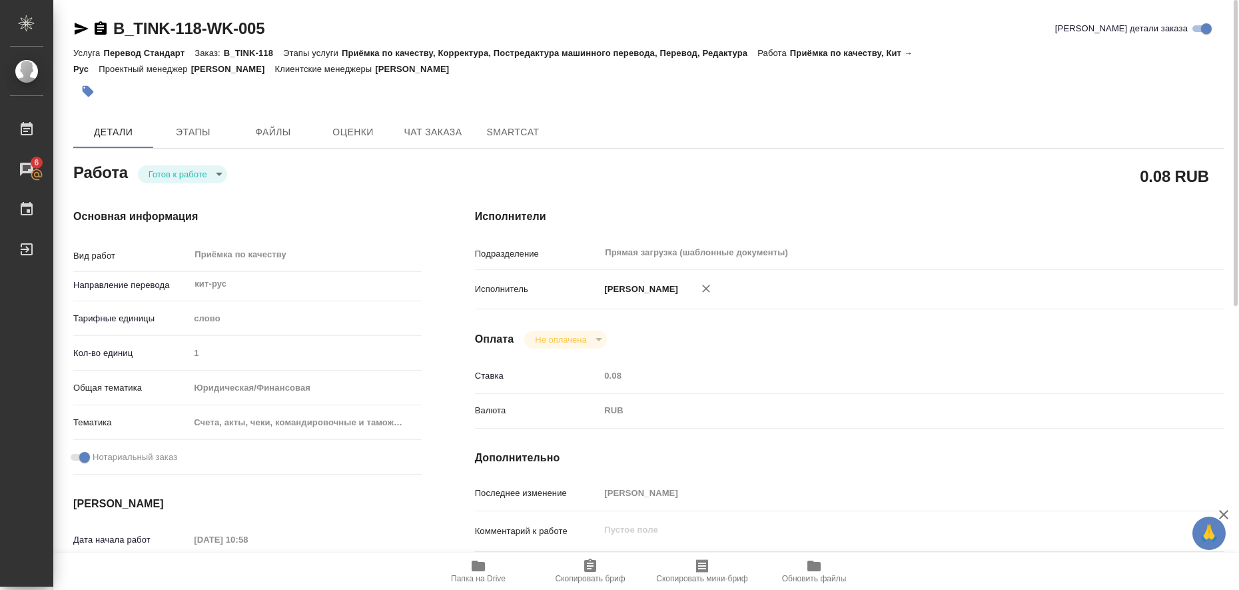
type textarea "x"
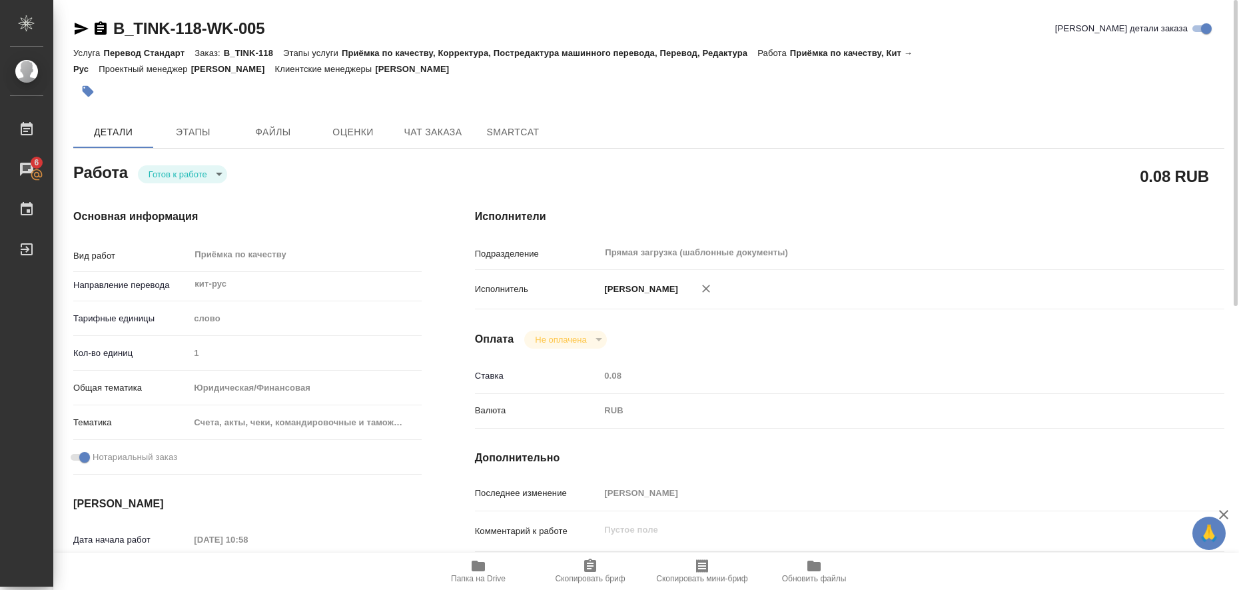
click at [472, 560] on icon "button" at bounding box center [478, 566] width 16 height 16
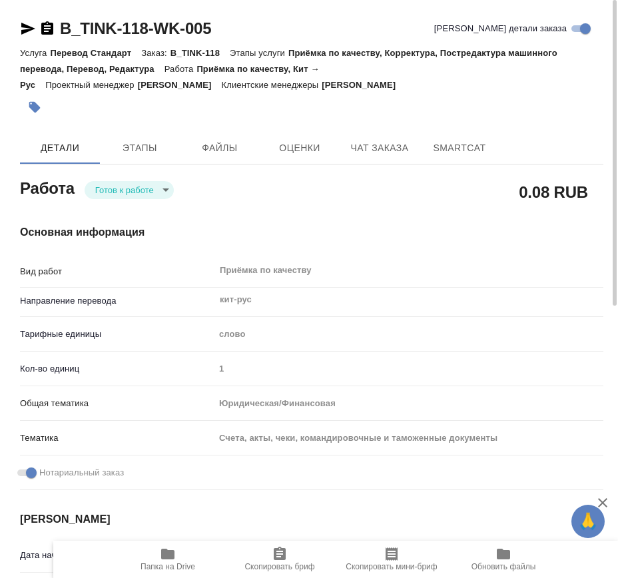
type textarea "x"
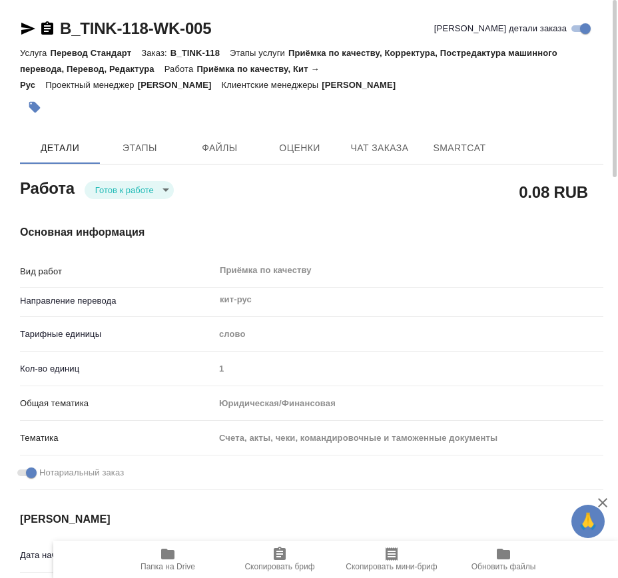
click at [24, 29] on icon "button" at bounding box center [28, 29] width 16 height 16
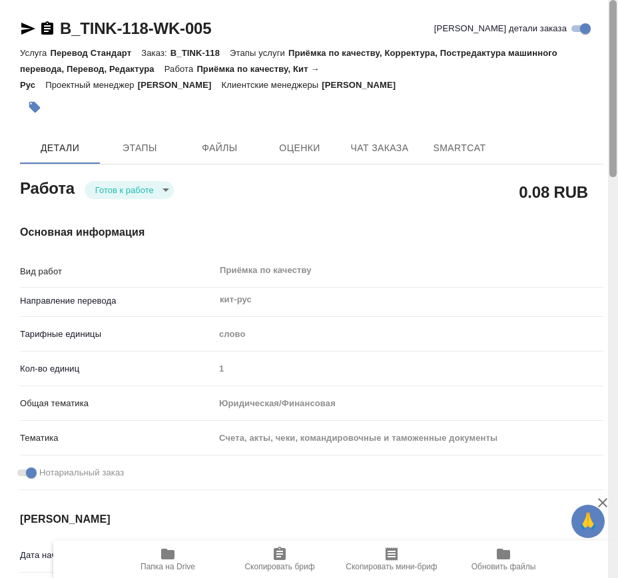
type textarea "x"
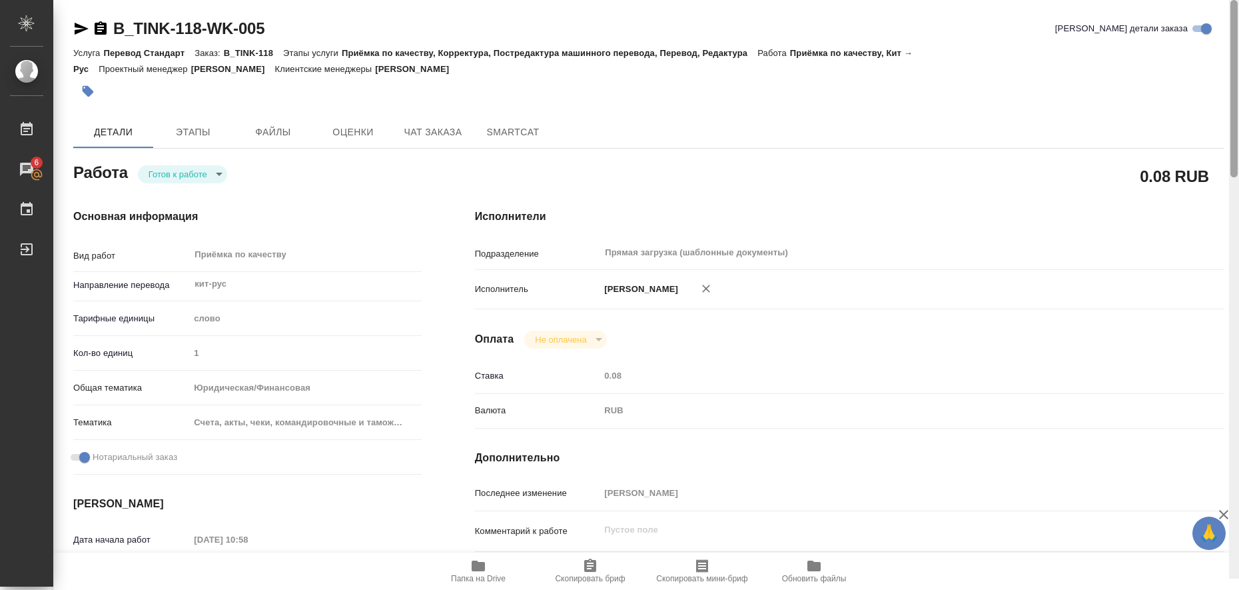
type textarea "x"
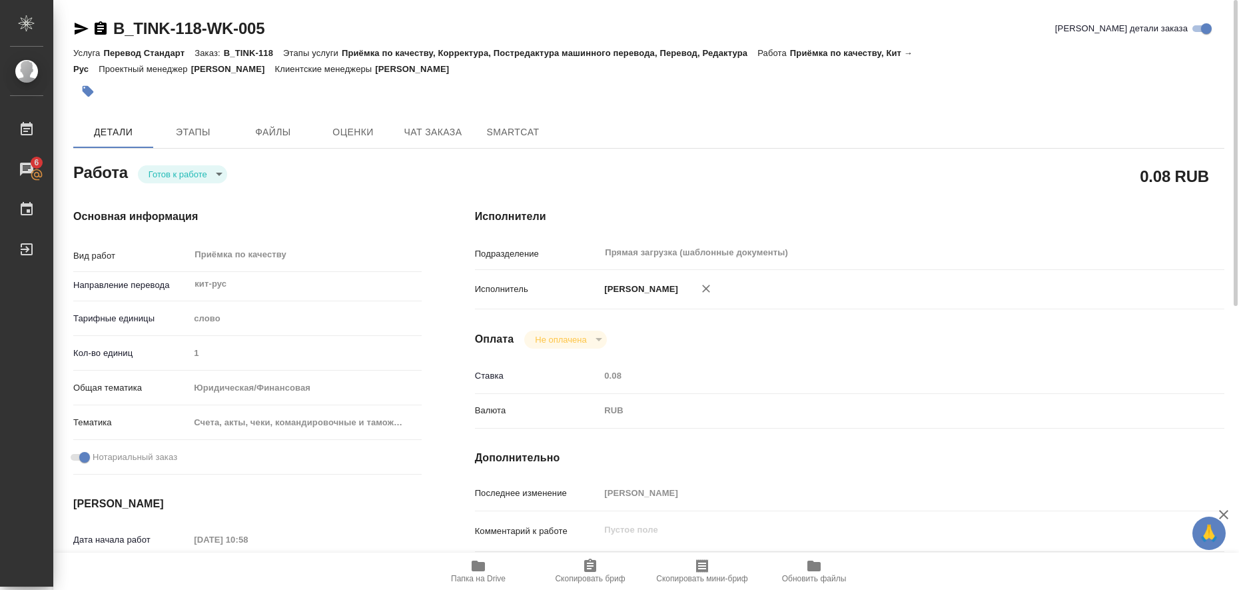
click at [78, 23] on icon "button" at bounding box center [81, 29] width 16 height 16
type textarea "x"
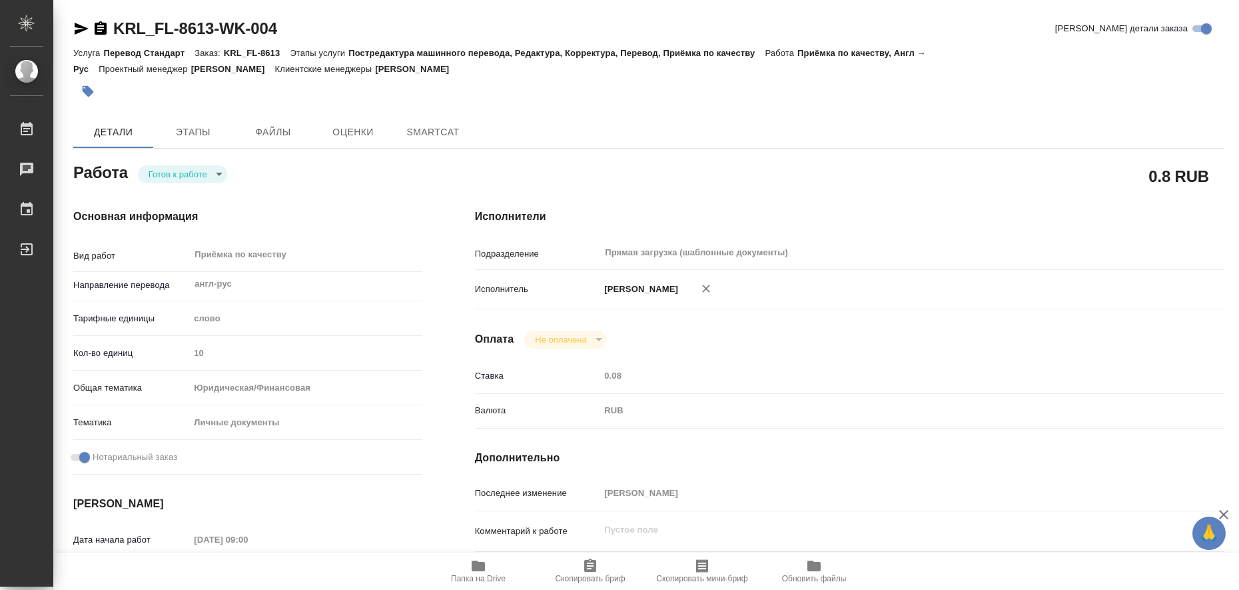
type textarea "x"
click at [193, 141] on button "Этапы" at bounding box center [193, 132] width 80 height 32
type textarea "x"
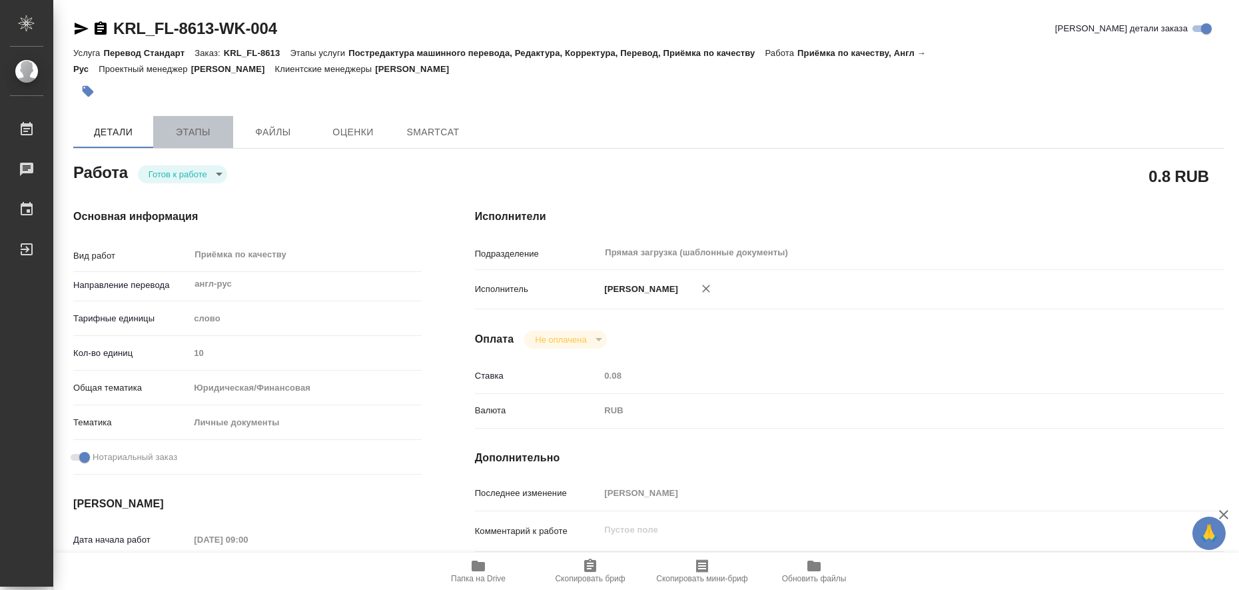
type textarea "x"
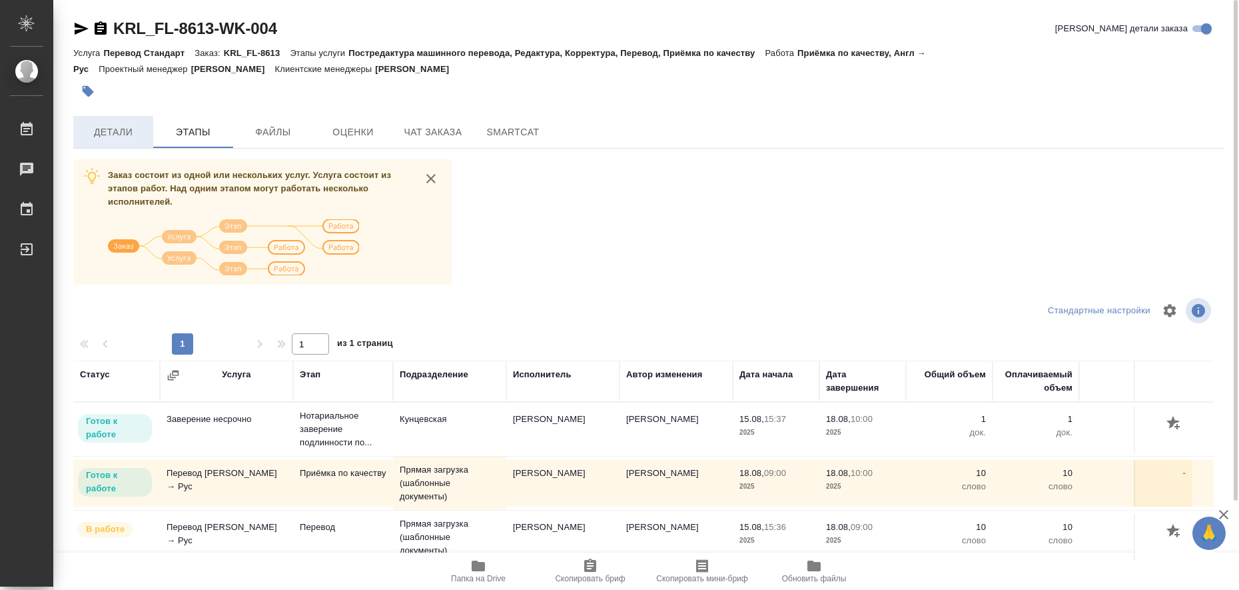
click at [105, 131] on span "Детали" at bounding box center [113, 132] width 64 height 17
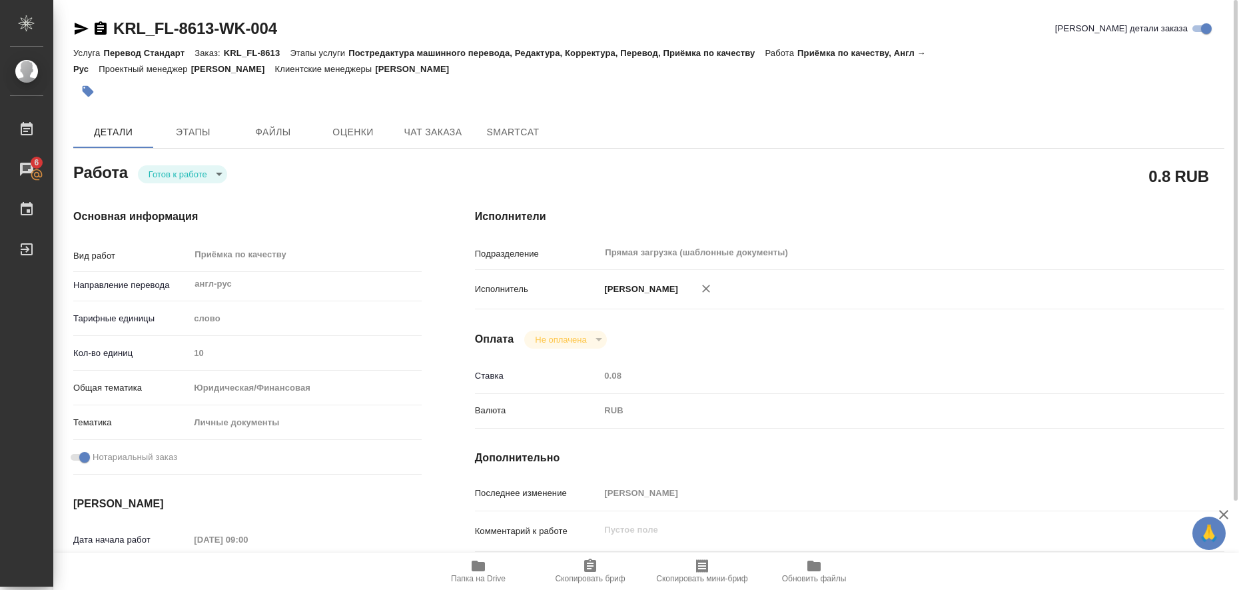
type textarea "x"
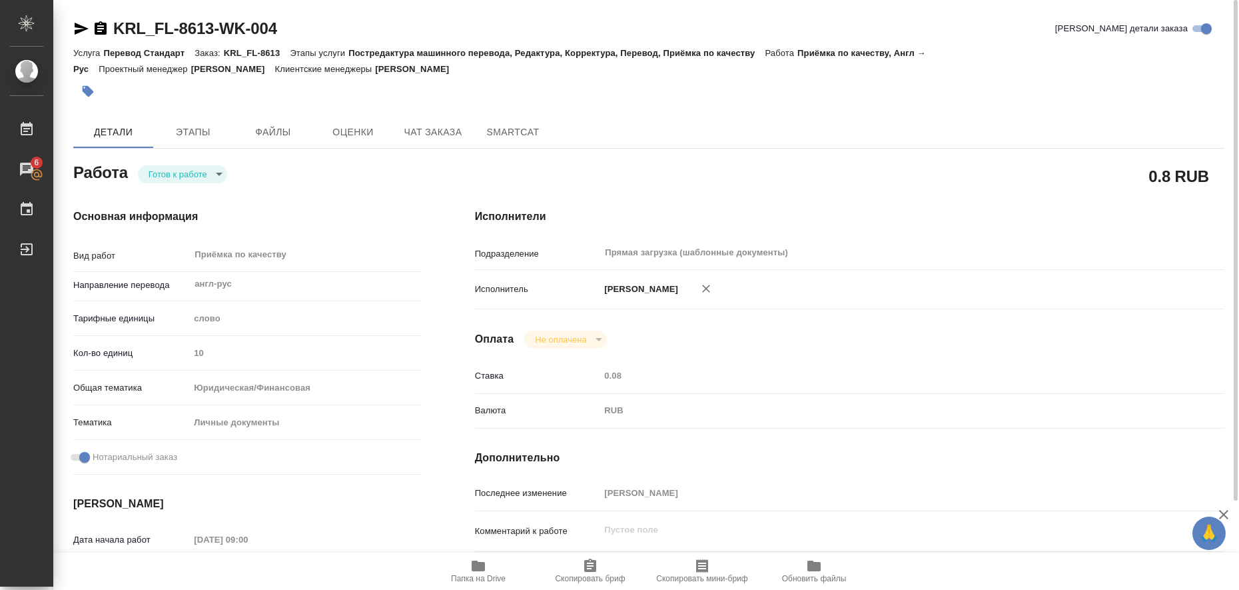
type textarea "x"
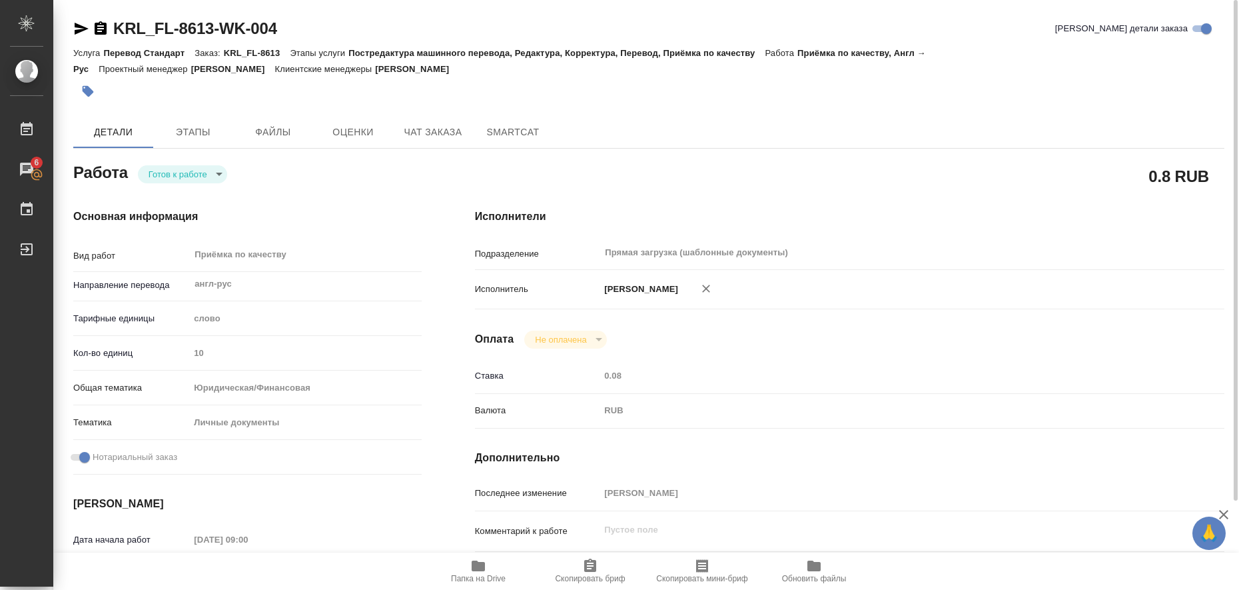
type textarea "x"
